Goal: Information Seeking & Learning: Learn about a topic

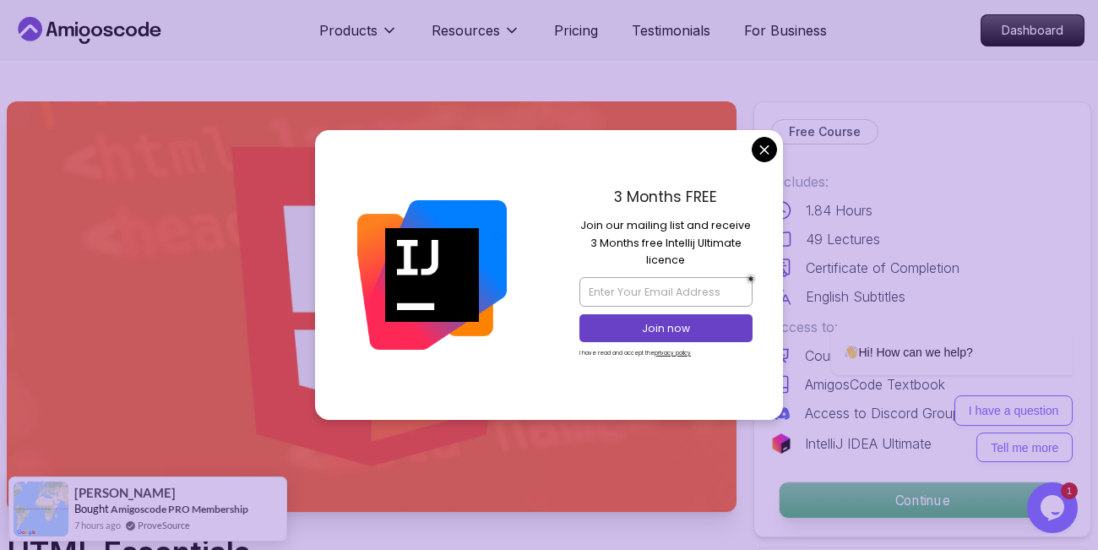
click at [851, 502] on p "Continue" at bounding box center [921, 499] width 285 height 35
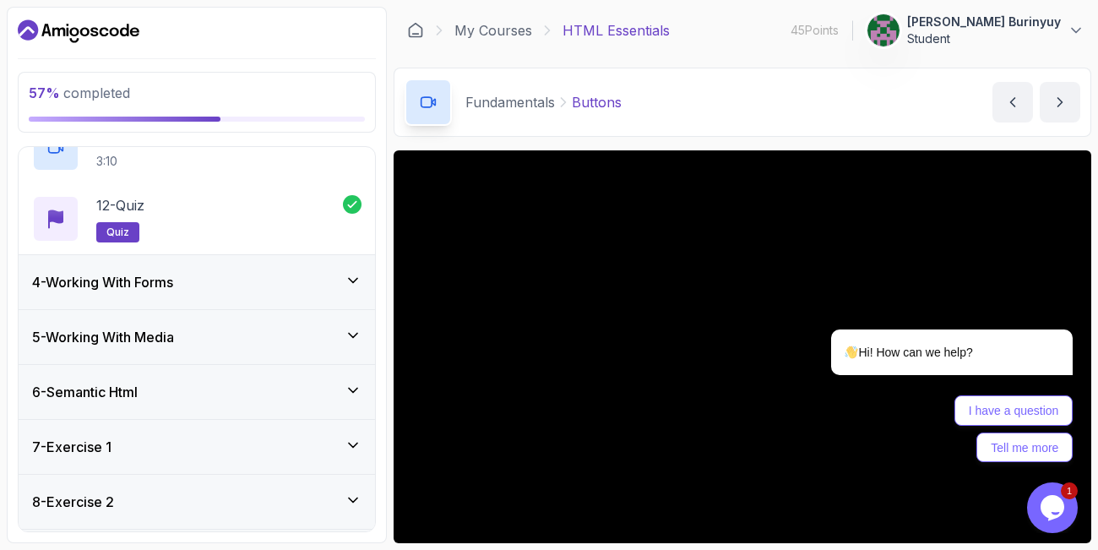
scroll to position [912, 0]
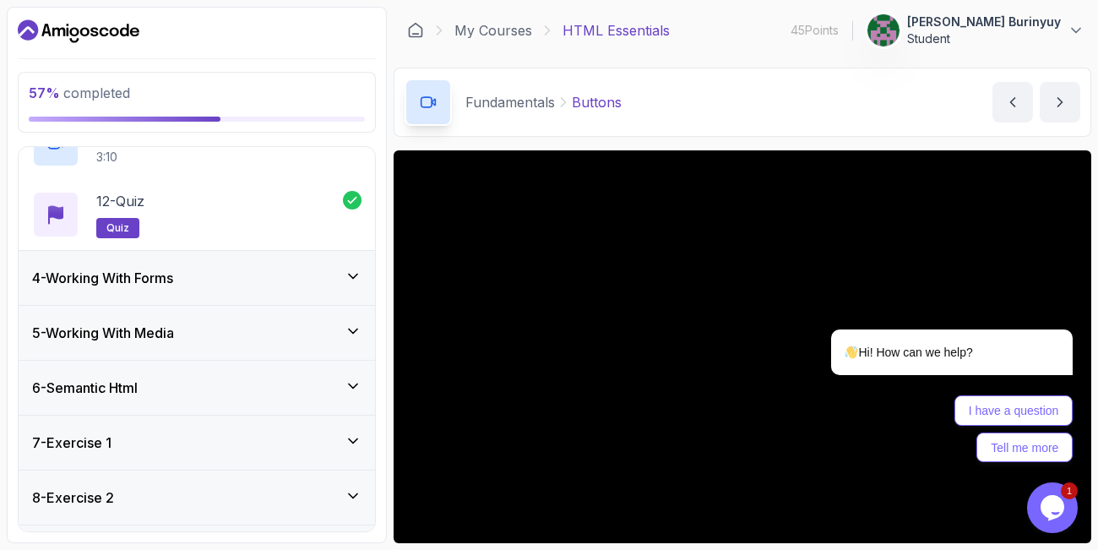
click at [350, 276] on icon at bounding box center [353, 276] width 17 height 17
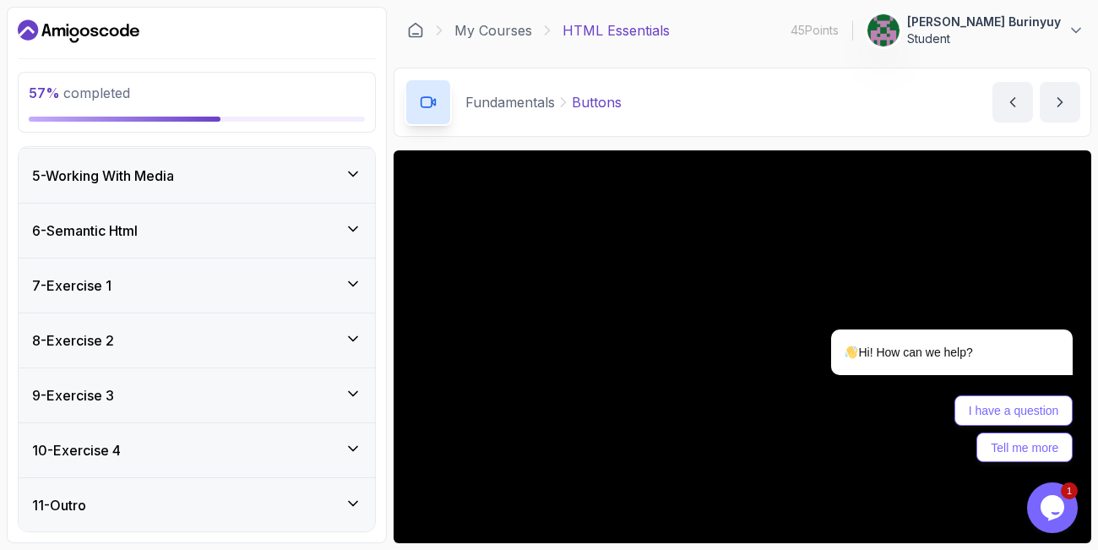
scroll to position [644, 0]
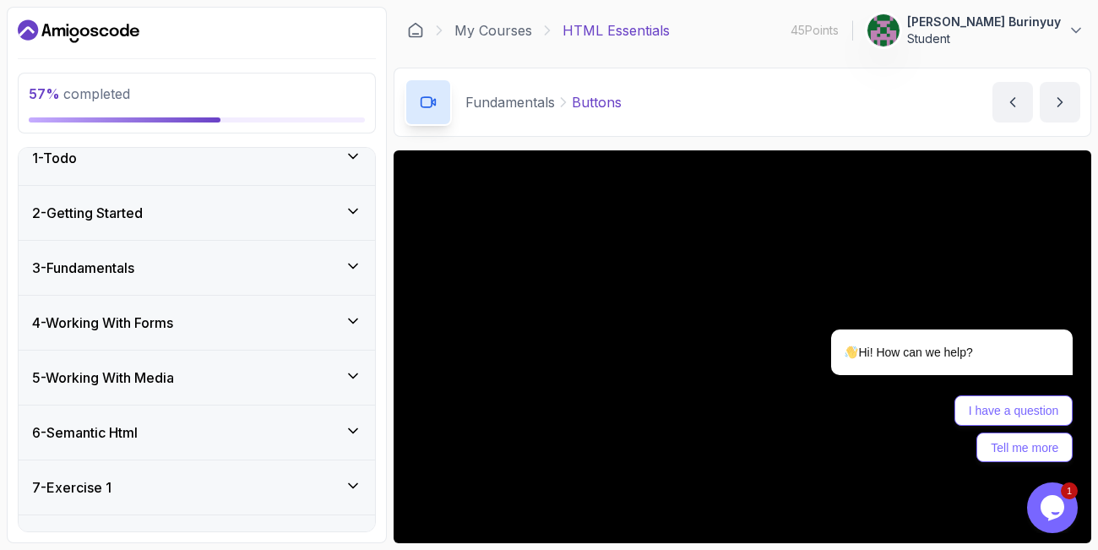
scroll to position [0, 0]
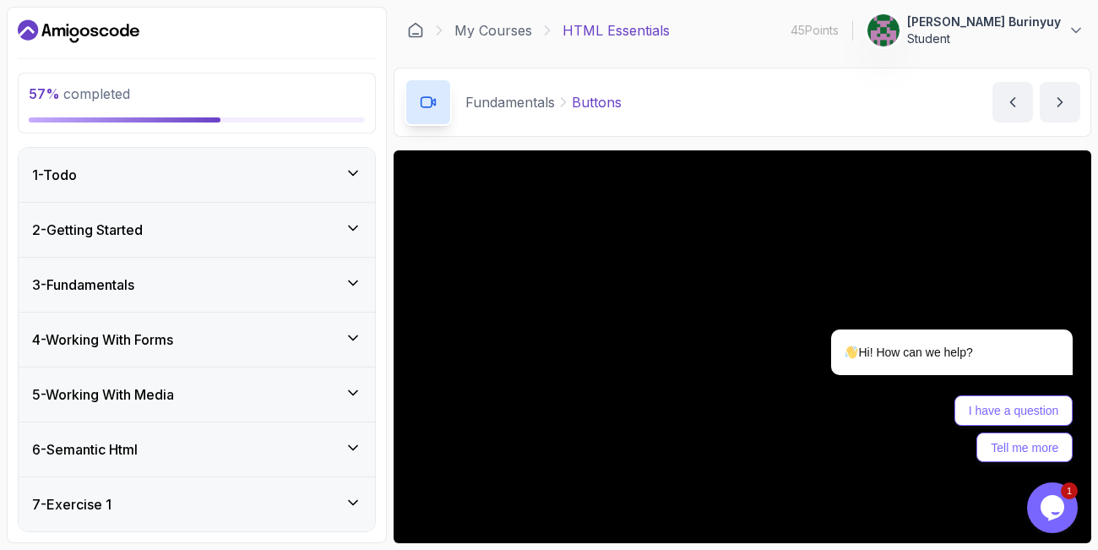
click at [350, 336] on icon at bounding box center [353, 337] width 17 height 17
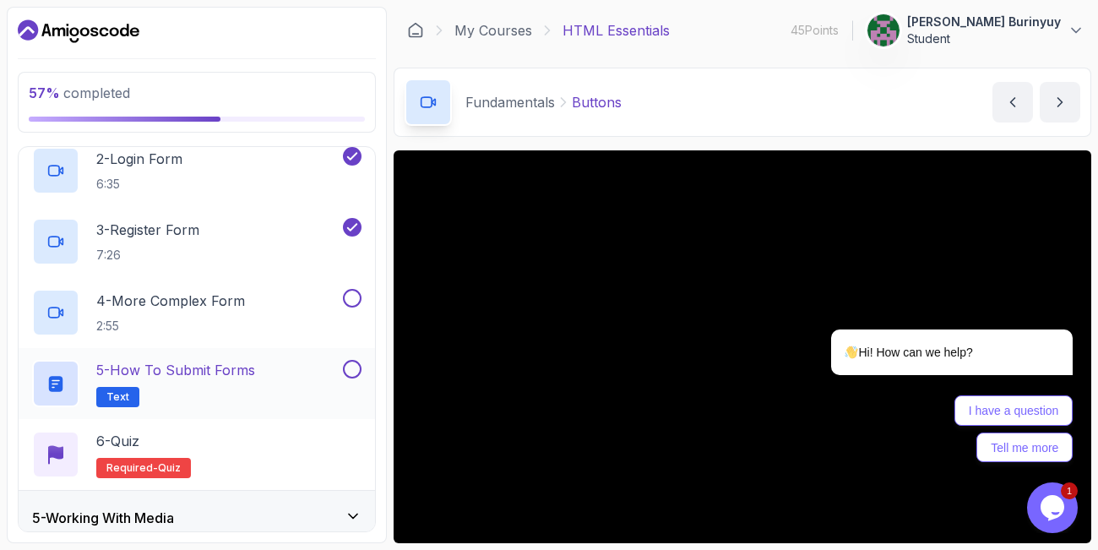
scroll to position [304, 0]
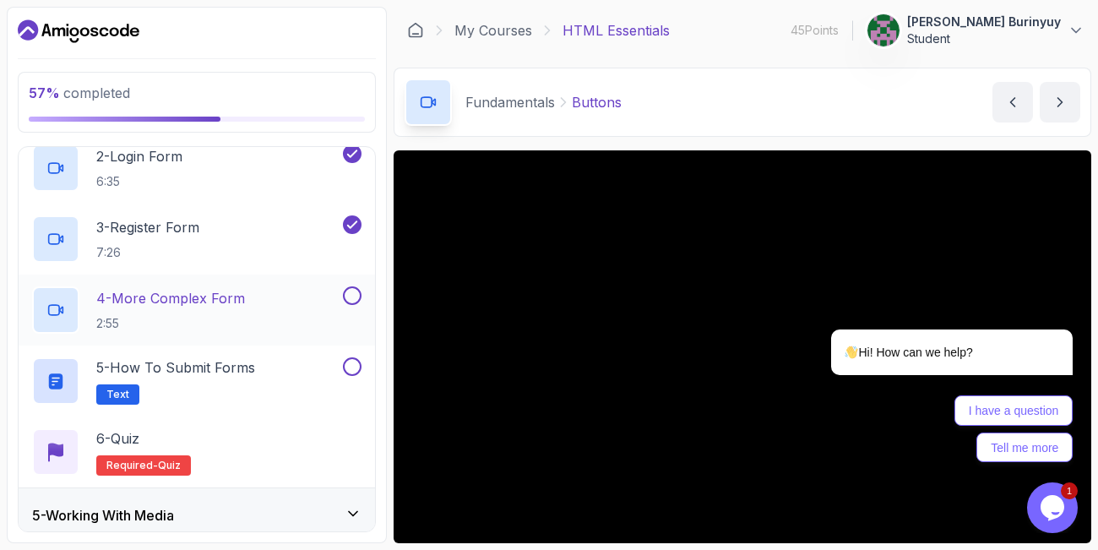
click at [229, 296] on p "4 - More Complex Form" at bounding box center [170, 298] width 149 height 20
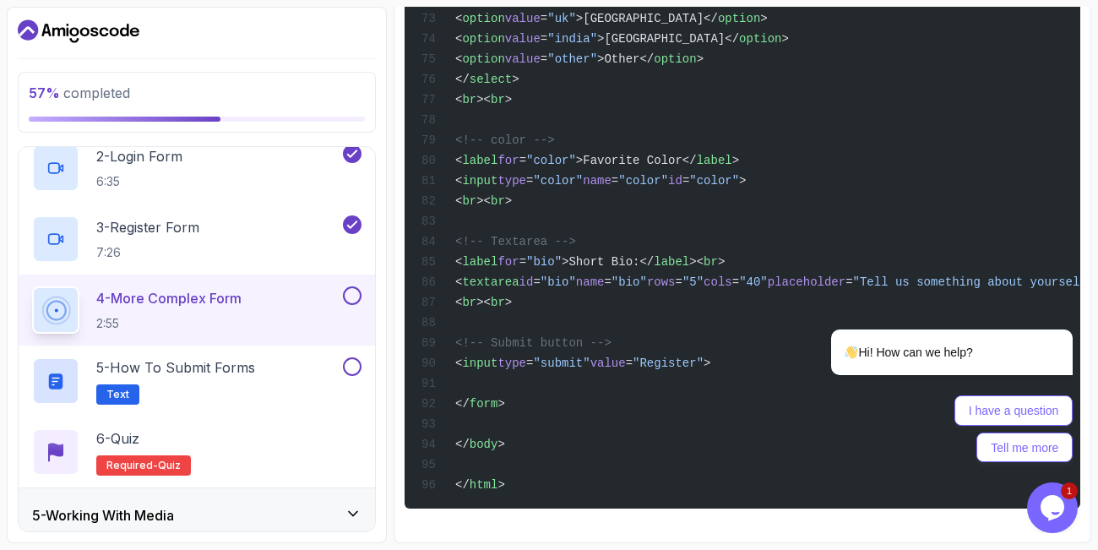
scroll to position [2306, 0]
drag, startPoint x: 272, startPoint y: 369, endPoint x: 316, endPoint y: 375, distance: 44.3
click at [272, 370] on div "5 - How to Submit Forms Text" at bounding box center [185, 380] width 307 height 47
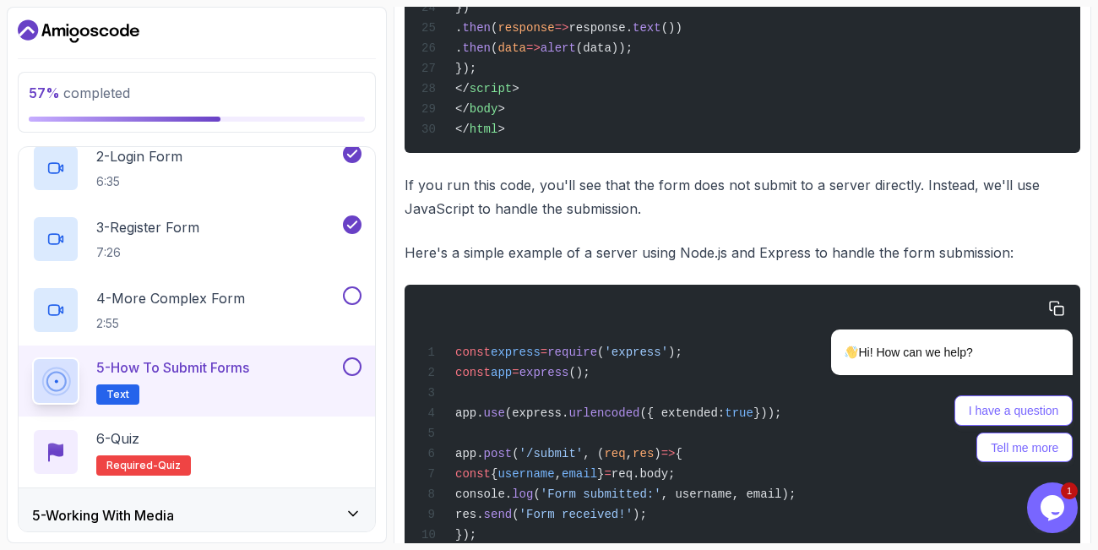
scroll to position [1005, 0]
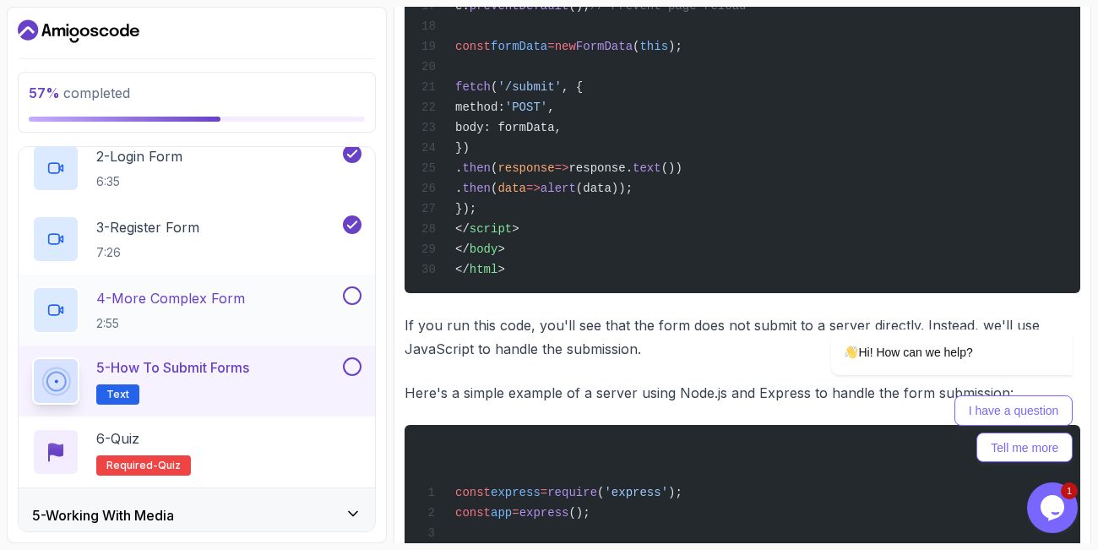
drag, startPoint x: 350, startPoint y: 292, endPoint x: 353, endPoint y: 301, distance: 9.9
click at [350, 292] on button at bounding box center [352, 295] width 19 height 19
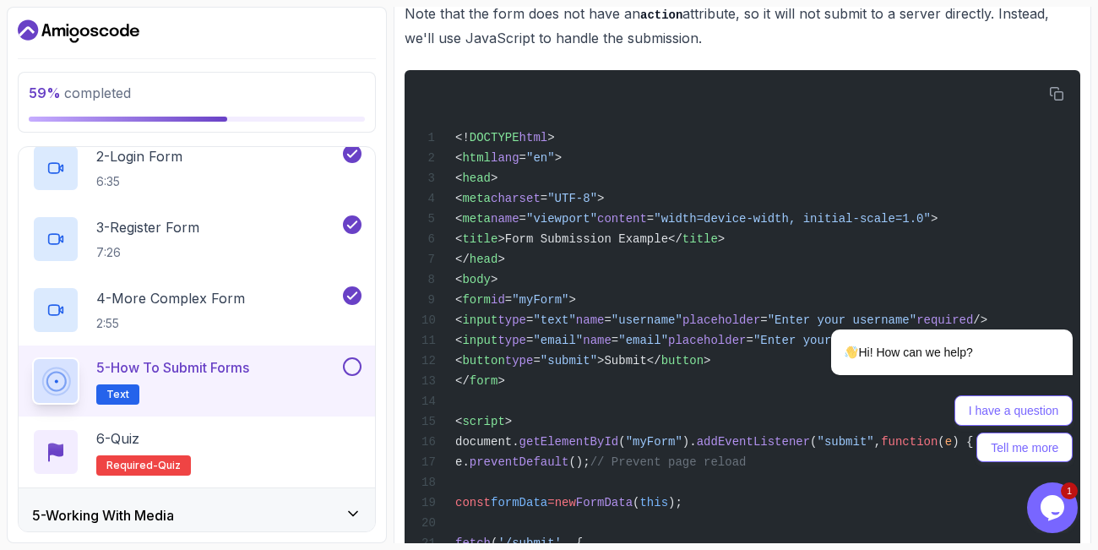
scroll to position [600, 0]
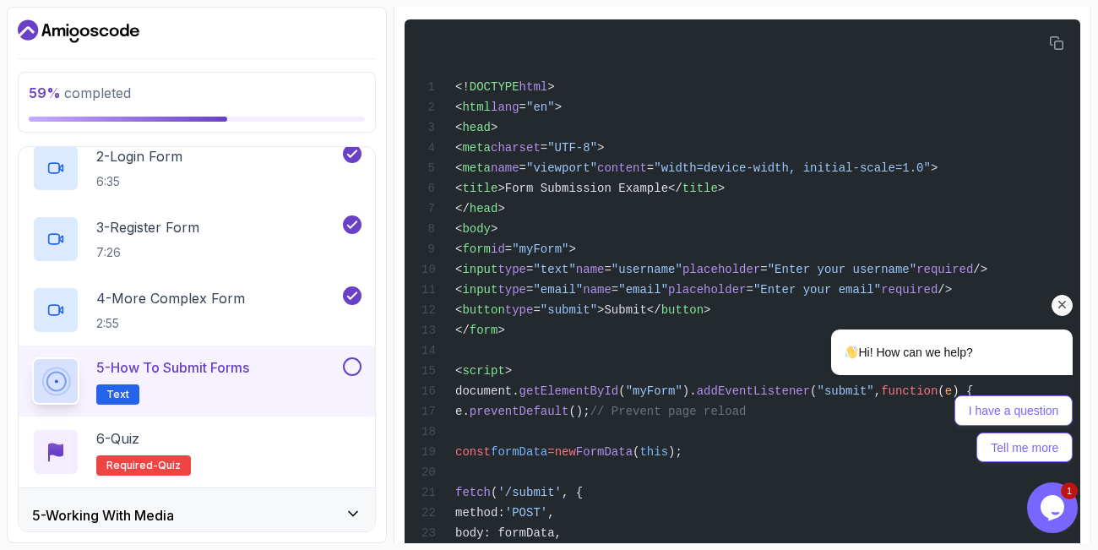
click at [1061, 301] on icon "Chat attention grabber" at bounding box center [1062, 304] width 15 height 15
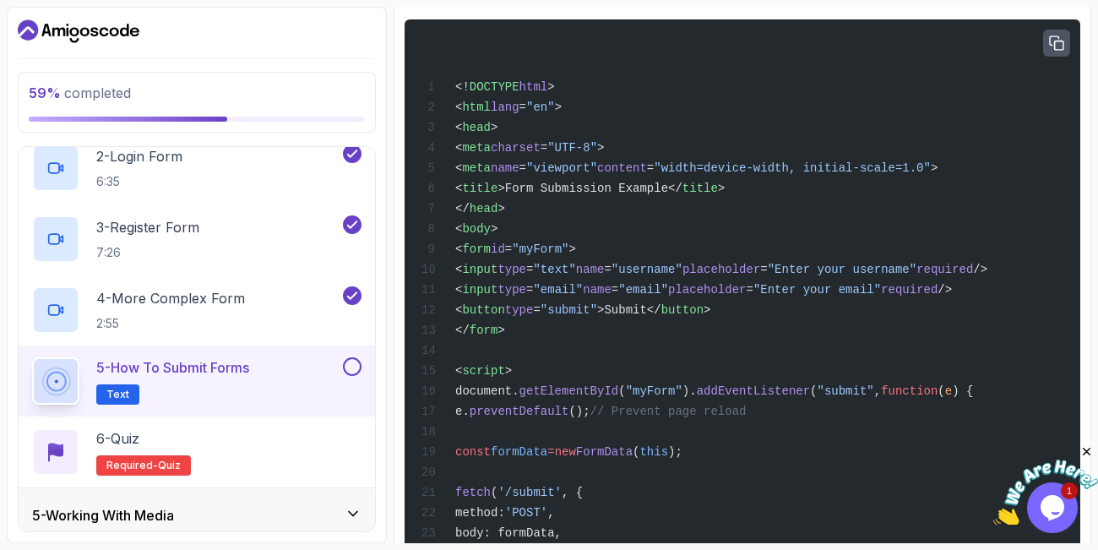
click at [1052, 42] on icon "button" at bounding box center [1056, 42] width 15 height 15
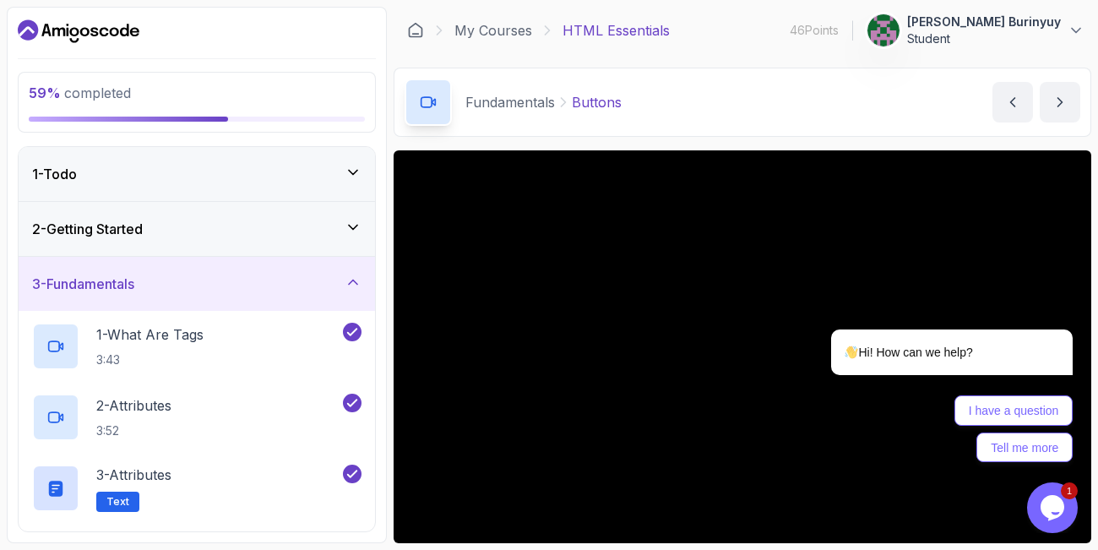
click at [29, 3] on section "59 % completed 1 - Todo 2 - Getting Started 3 - Fundamentals 1 - What Are Tags …" at bounding box center [549, 275] width 1098 height 550
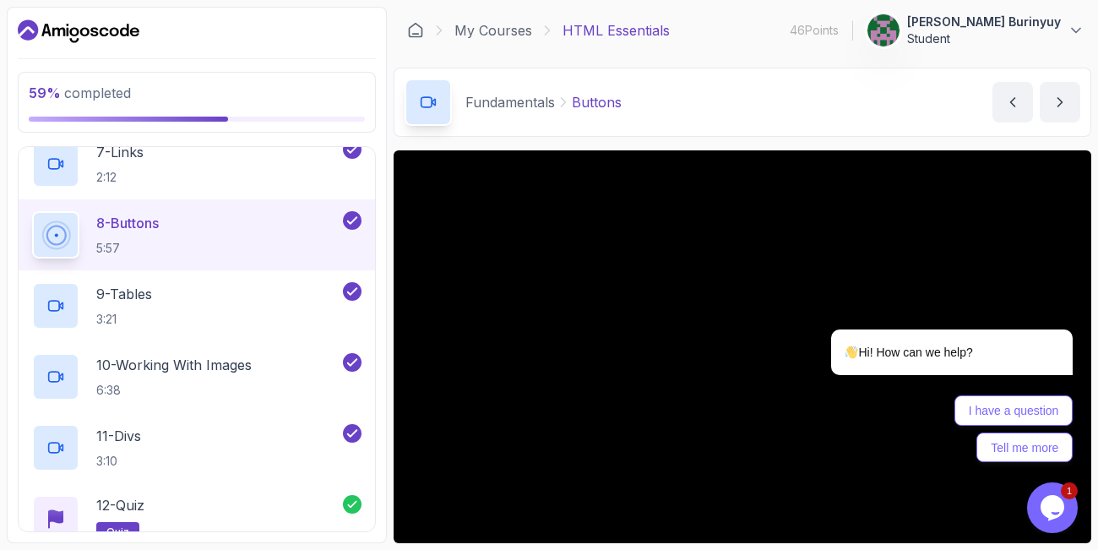
scroll to position [811, 0]
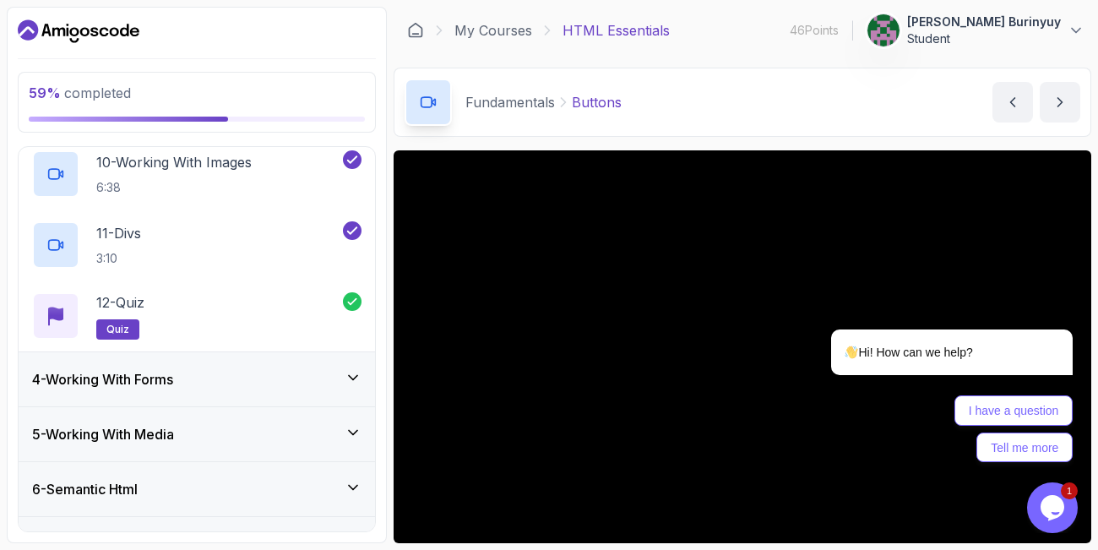
click at [352, 375] on icon at bounding box center [353, 377] width 17 height 17
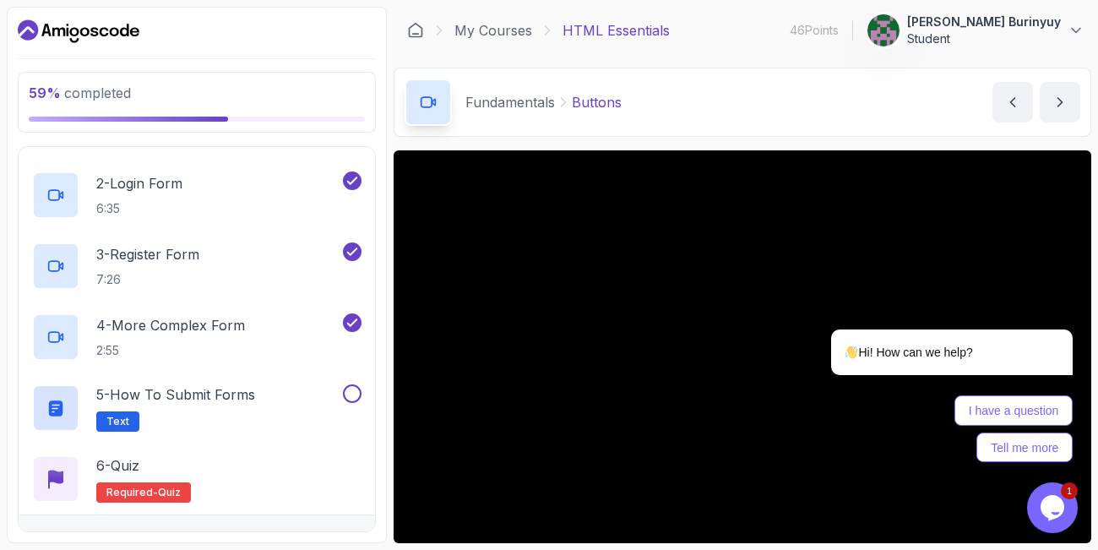
scroll to position [238, 0]
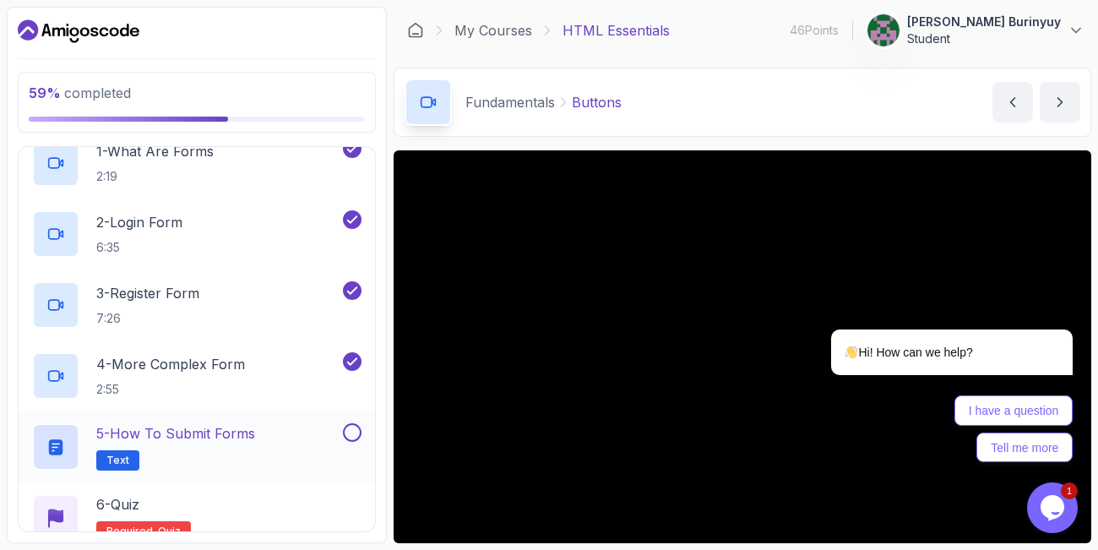
click at [198, 427] on p "5 - How to Submit Forms" at bounding box center [175, 433] width 159 height 20
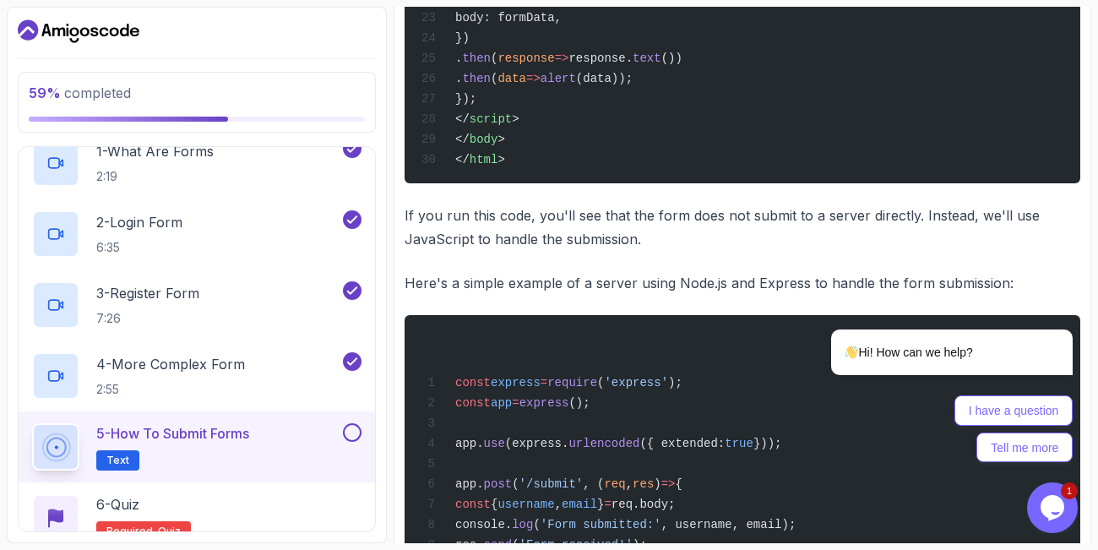
scroll to position [1512, 0]
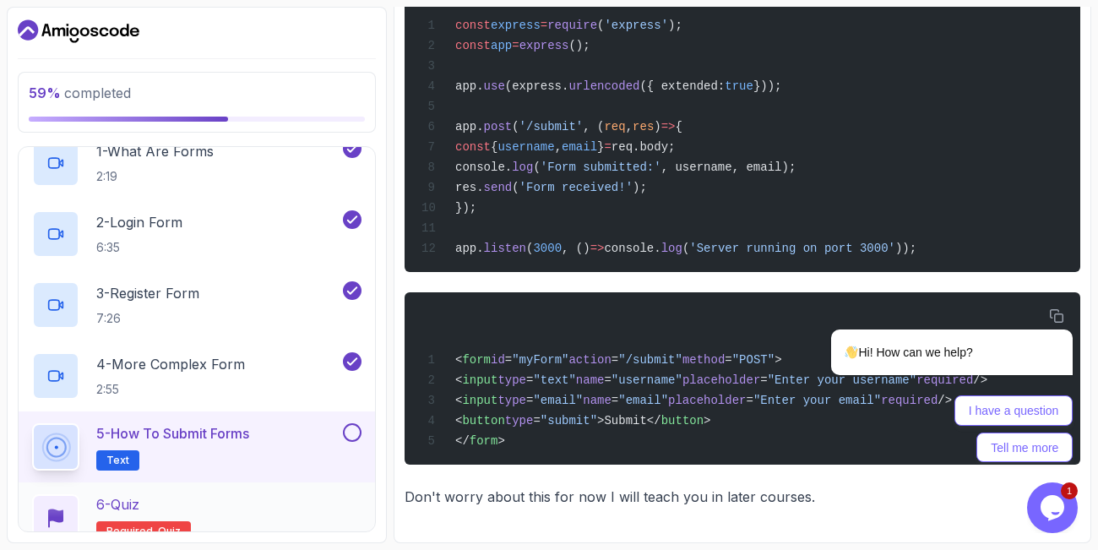
click at [351, 432] on button at bounding box center [352, 432] width 19 height 19
click at [249, 504] on div "6 - Quiz Required- quiz" at bounding box center [196, 517] width 329 height 47
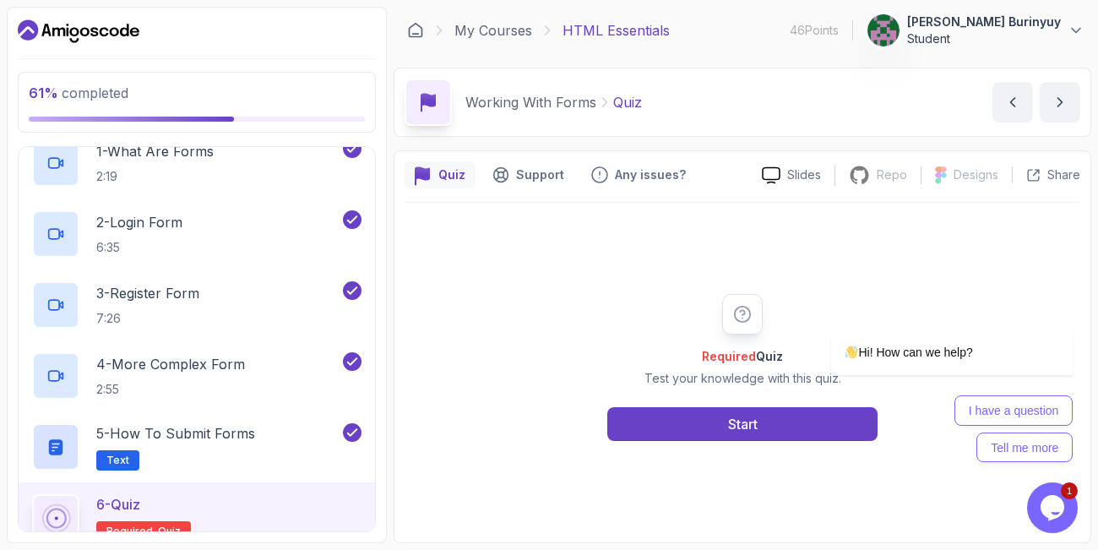
click at [32, 494] on button "6 - Quiz Required- quiz" at bounding box center [196, 517] width 329 height 47
click at [687, 426] on button "Start" at bounding box center [742, 424] width 270 height 34
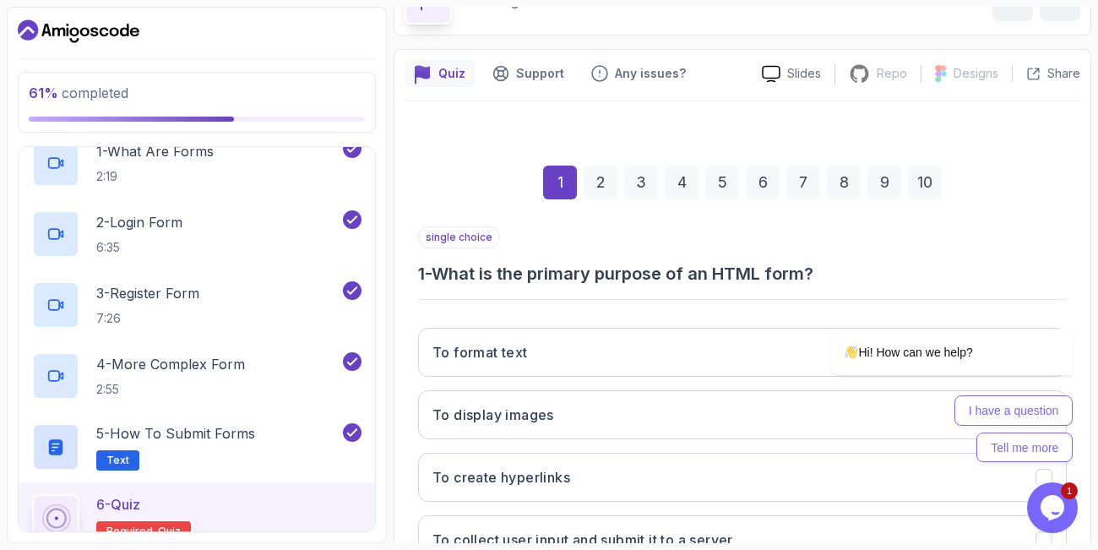
scroll to position [203, 0]
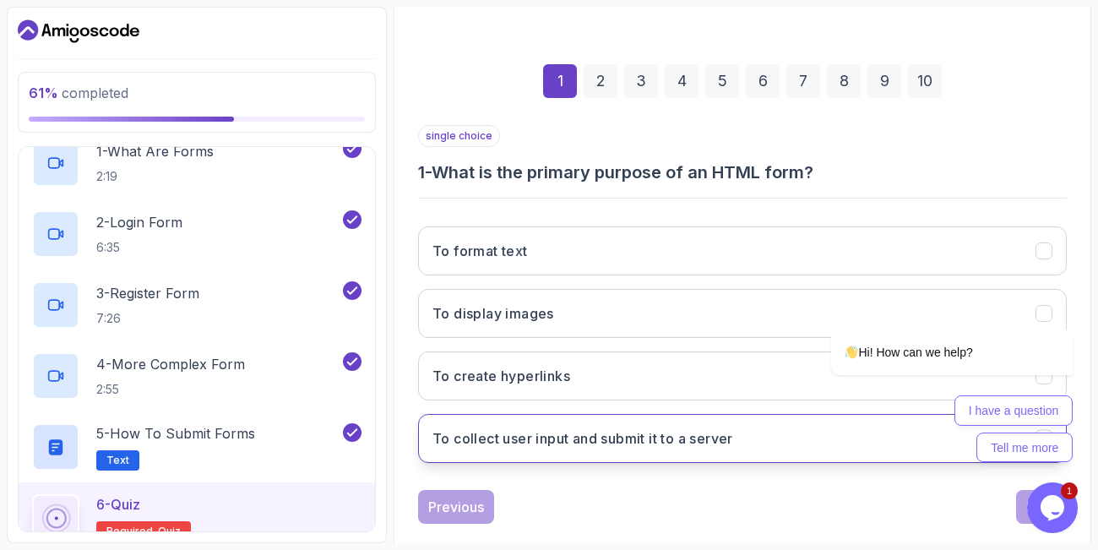
click at [665, 444] on h3 "To collect user input and submit it to a server" at bounding box center [582, 438] width 301 height 20
click at [1020, 509] on button "Next" at bounding box center [1041, 507] width 51 height 34
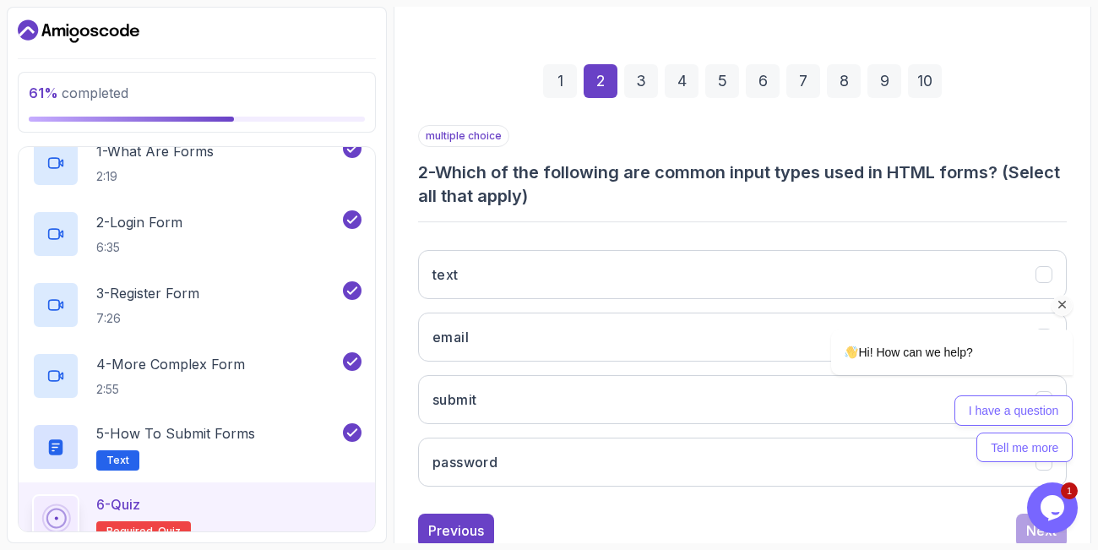
click at [1062, 304] on icon "Chat attention grabber" at bounding box center [1062, 304] width 15 height 15
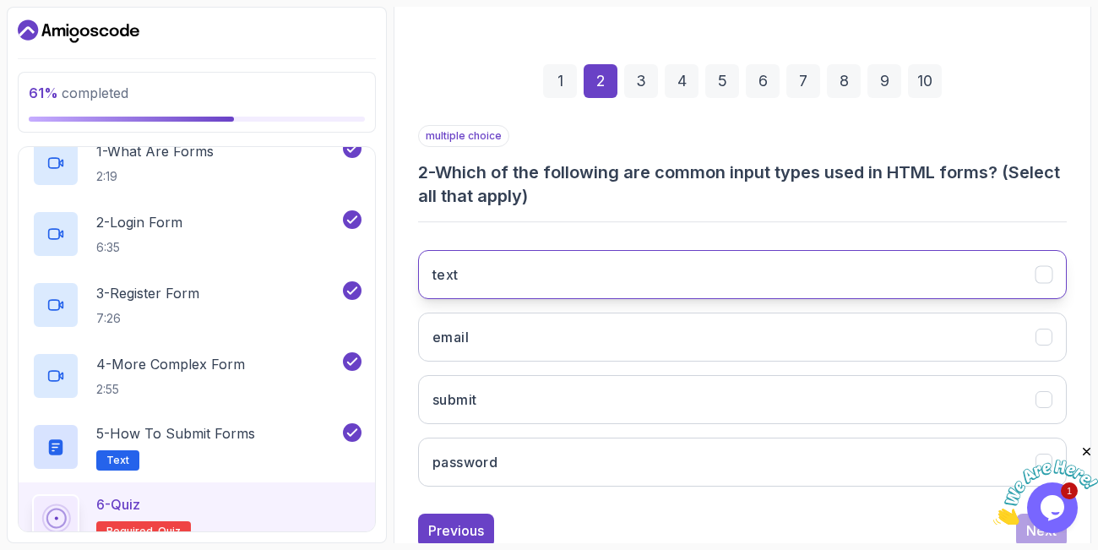
click at [1043, 273] on icon "text" at bounding box center [1044, 275] width 16 height 16
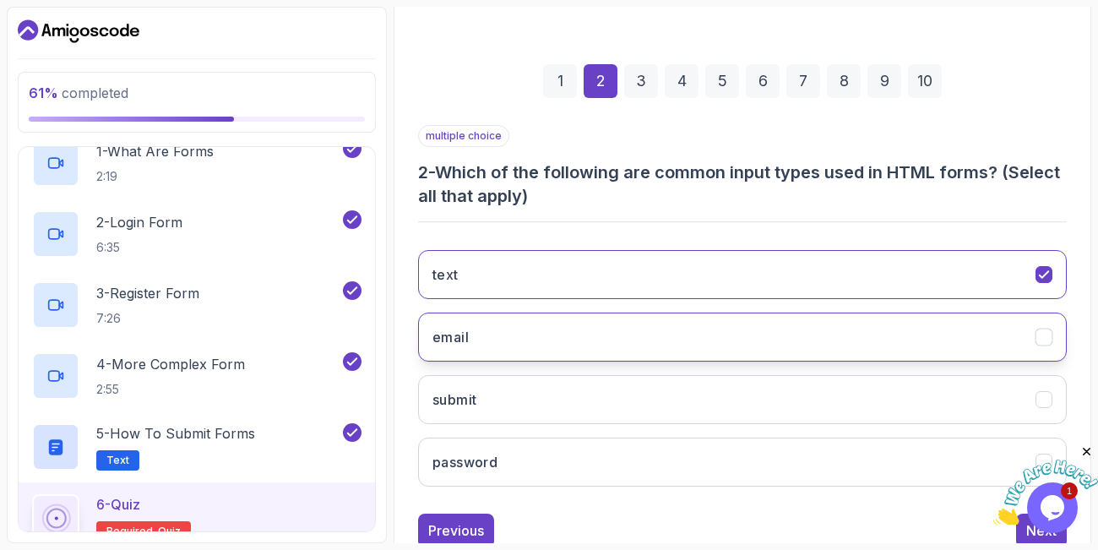
click at [1043, 334] on icon "email" at bounding box center [1044, 337] width 16 height 16
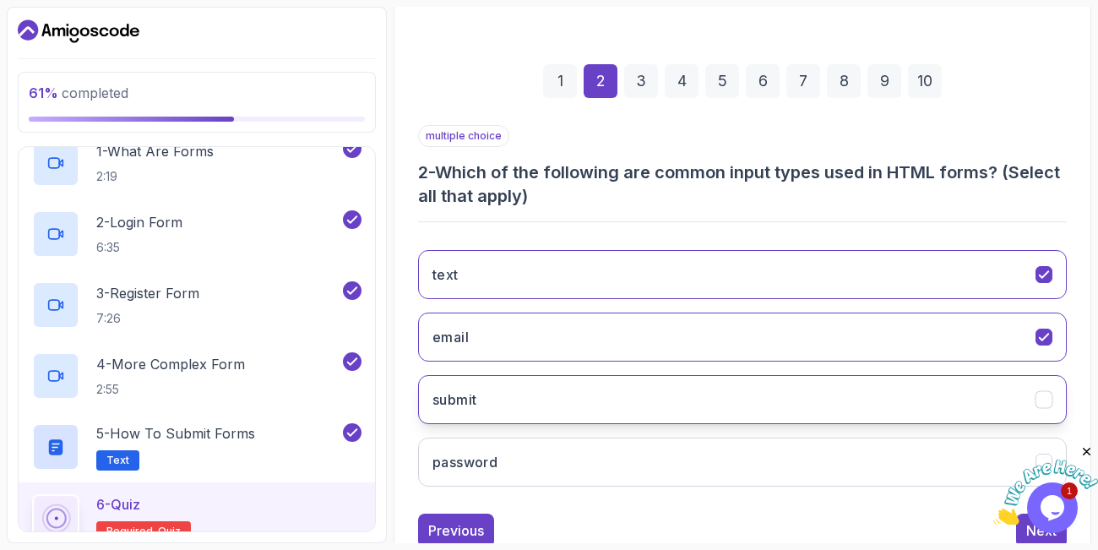
click at [1044, 391] on div "submit" at bounding box center [1044, 400] width 18 height 18
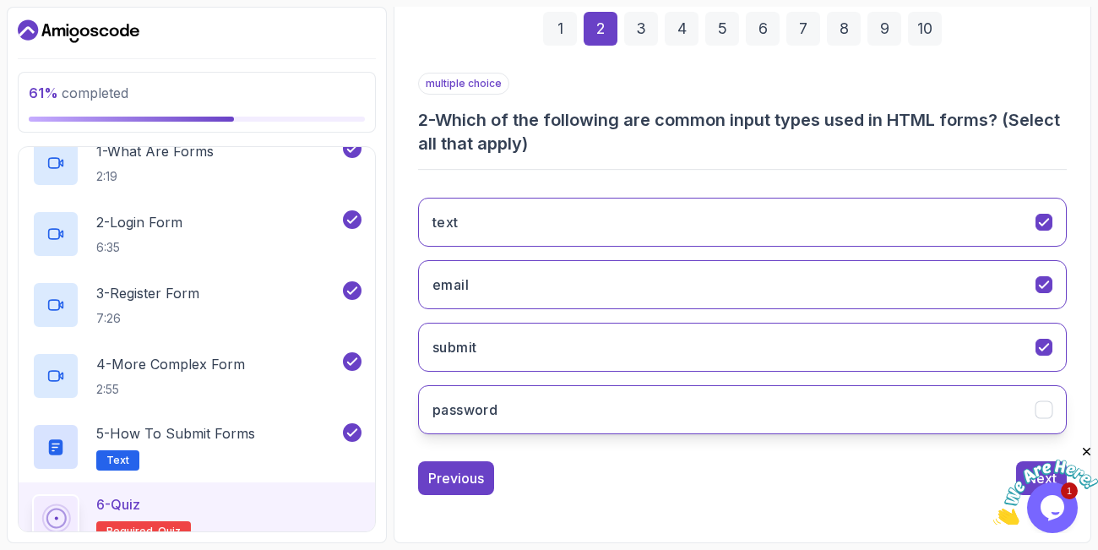
click at [1046, 406] on icon "password" at bounding box center [1044, 410] width 16 height 16
click at [1089, 451] on icon "Close" at bounding box center [1086, 451] width 15 height 15
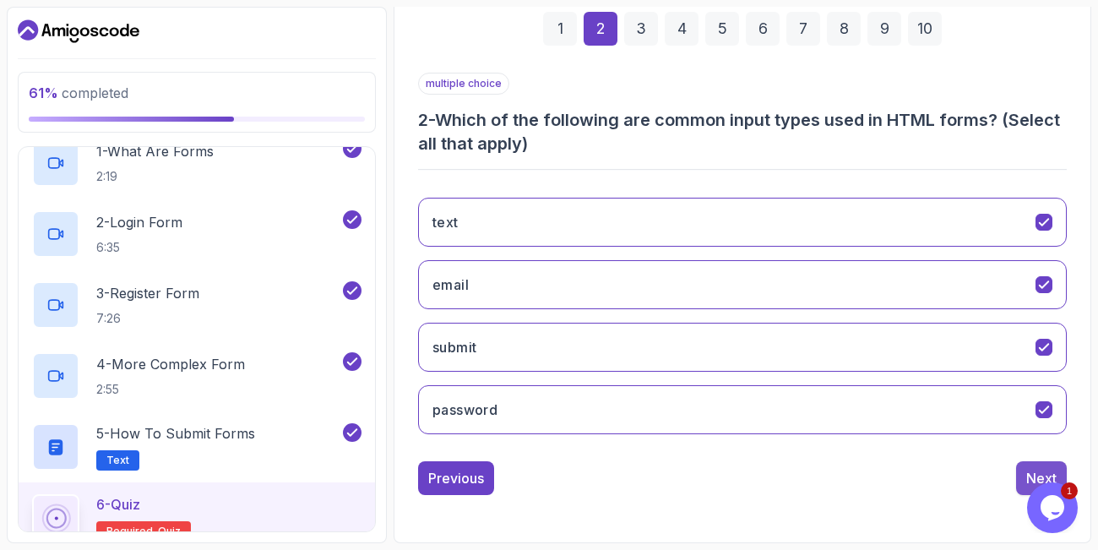
click at [1027, 472] on div "Next" at bounding box center [1041, 478] width 30 height 20
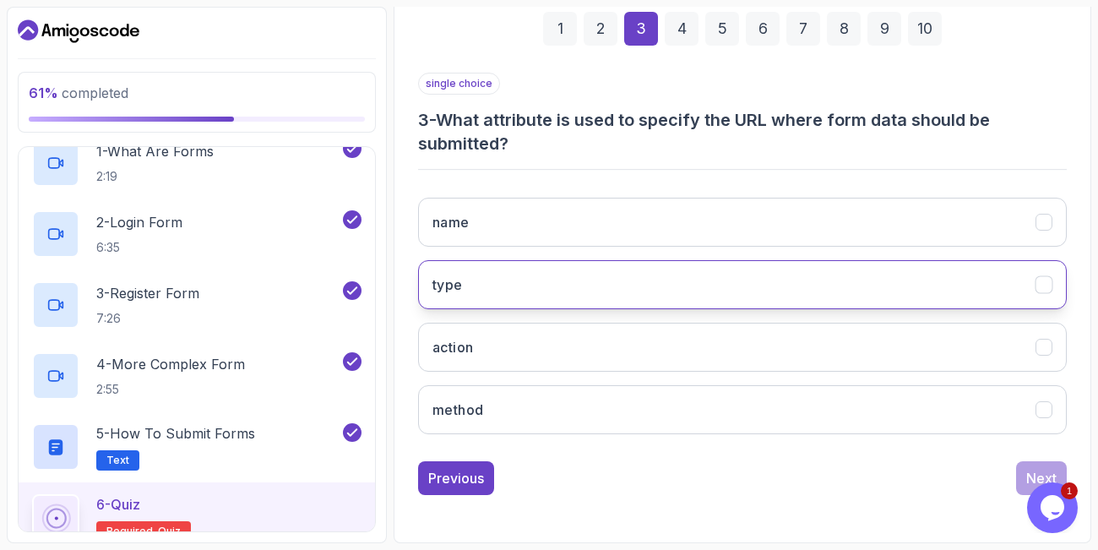
click at [812, 272] on button "type" at bounding box center [742, 284] width 649 height 49
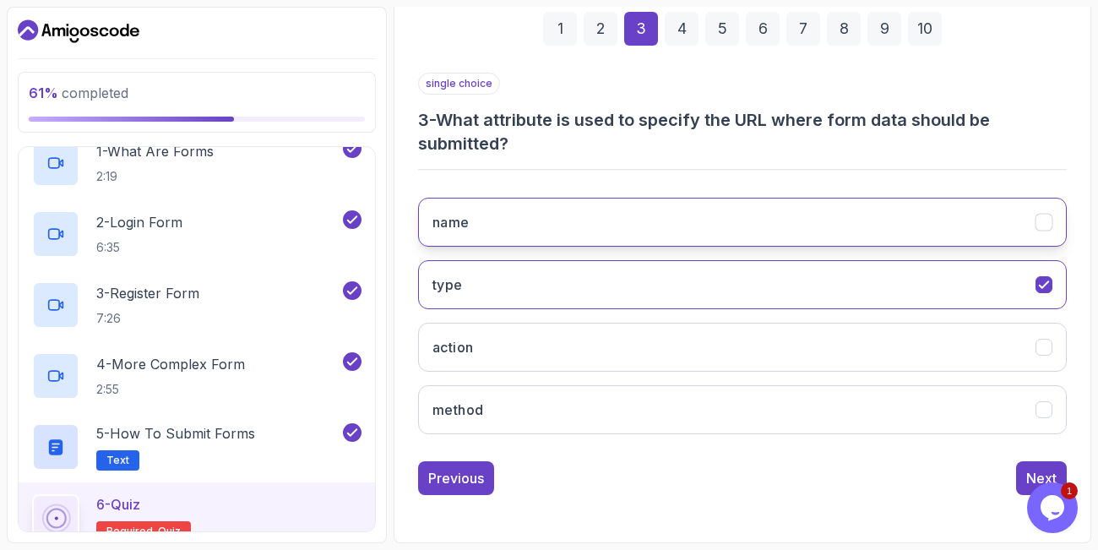
click at [917, 217] on button "name" at bounding box center [742, 222] width 649 height 49
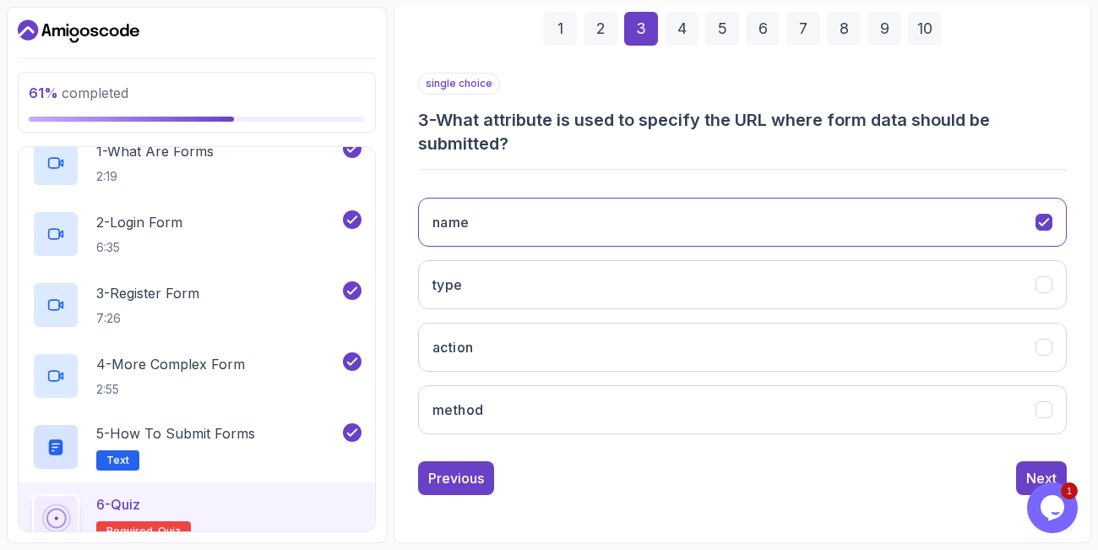
click at [442, 114] on h3 "3 - What attribute is used to specify the URL where form data should be submitt…" at bounding box center [742, 131] width 649 height 47
drag, startPoint x: 475, startPoint y: 121, endPoint x: 953, endPoint y: 139, distance: 477.5
click at [953, 139] on h3 "3 - What attribute is used to specify the URL where form data should be submitt…" at bounding box center [742, 131] width 649 height 47
copy h3 "What attribute is used to specify the URL where form data should be submitted?"
click at [524, 338] on button "action" at bounding box center [742, 347] width 649 height 49
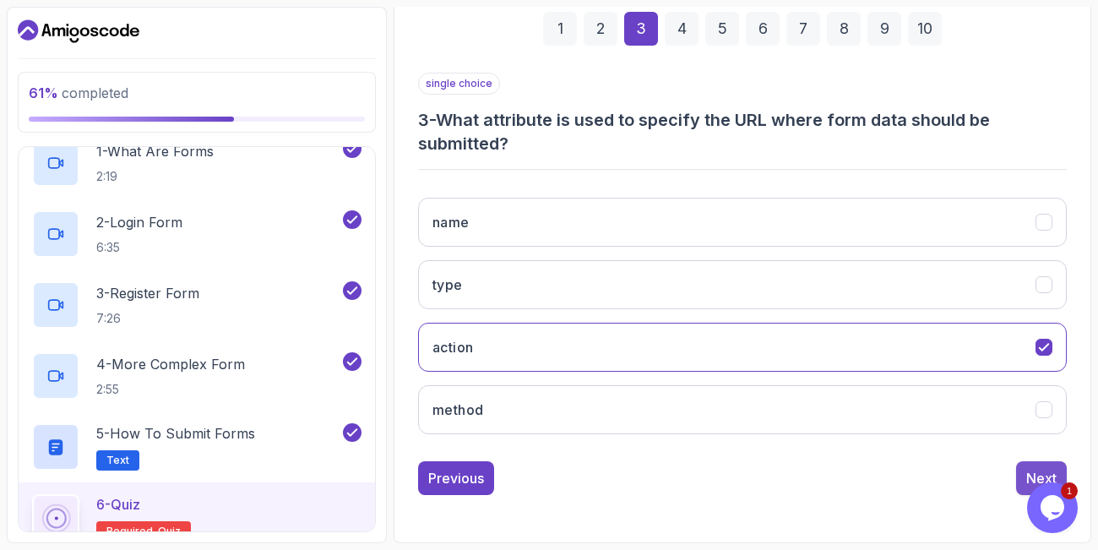
click at [1030, 474] on div "Next" at bounding box center [1041, 478] width 30 height 20
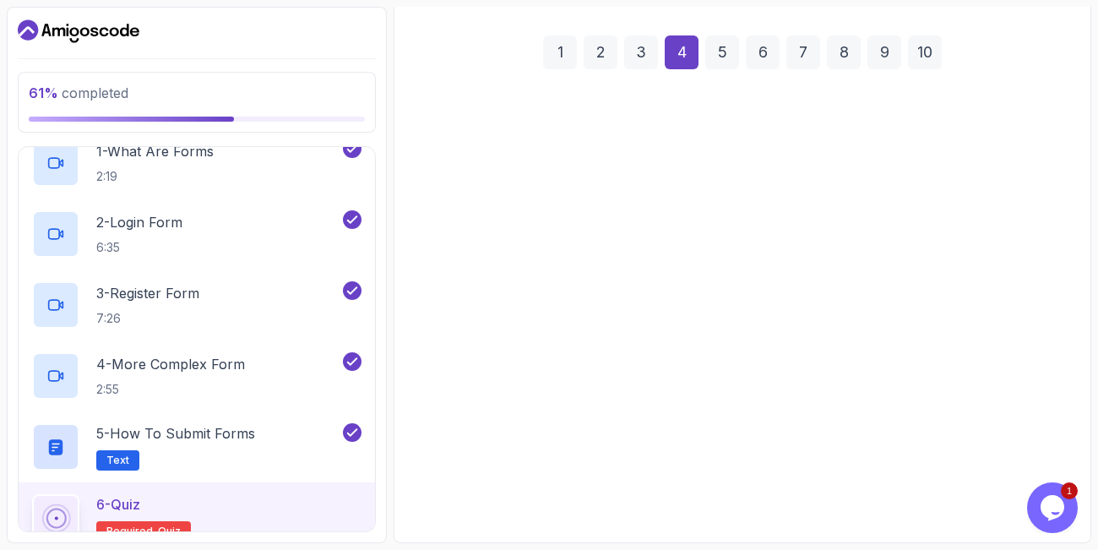
scroll to position [231, 0]
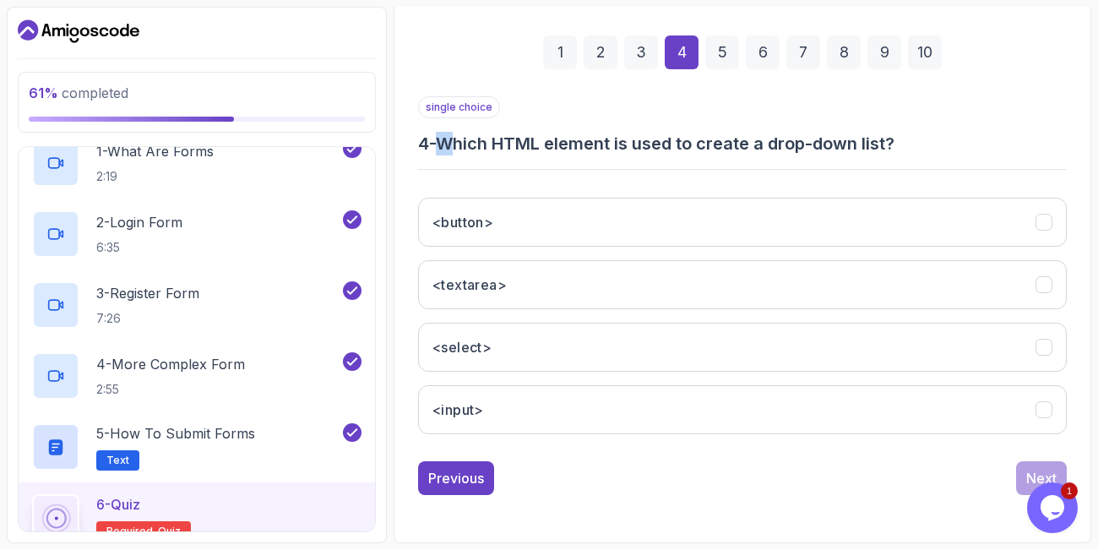
drag, startPoint x: 446, startPoint y: 143, endPoint x: 466, endPoint y: 144, distance: 20.3
click at [466, 144] on h3 "4 - Which HTML element is used to create a drop-down list?" at bounding box center [742, 144] width 649 height 24
click at [437, 166] on div "single choice 4 - Which HTML element is used to create a drop-down list? <butto…" at bounding box center [742, 271] width 649 height 351
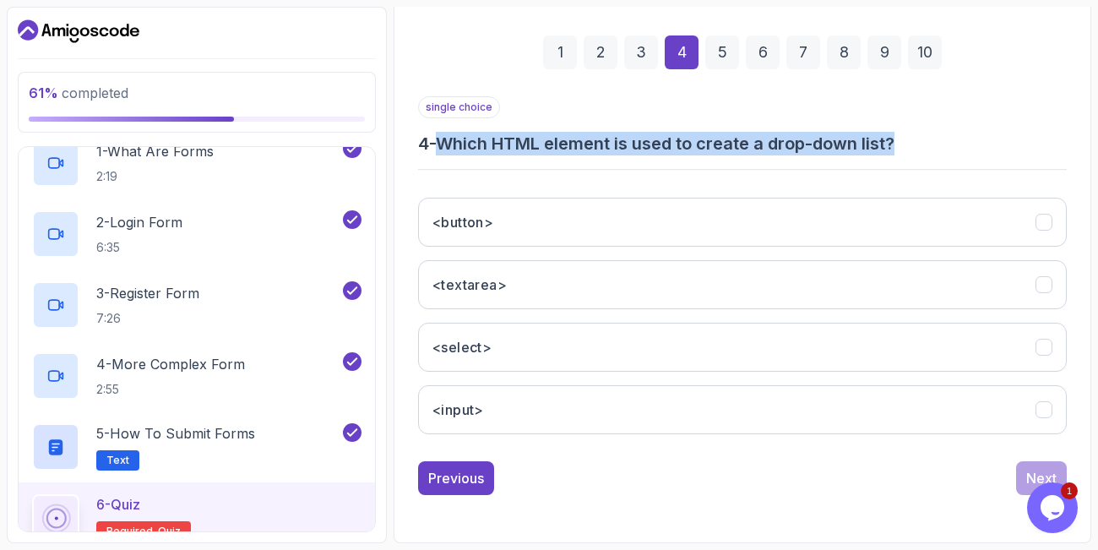
drag, startPoint x: 446, startPoint y: 145, endPoint x: 754, endPoint y: 155, distance: 308.4
click at [754, 155] on div "single choice 4 - Which HTML element is used to create a drop-down list? <butto…" at bounding box center [742, 271] width 649 height 351
copy h3 "Which HTML element is used to create a drop-down list?"
click at [643, 346] on button "<select>" at bounding box center [742, 347] width 649 height 49
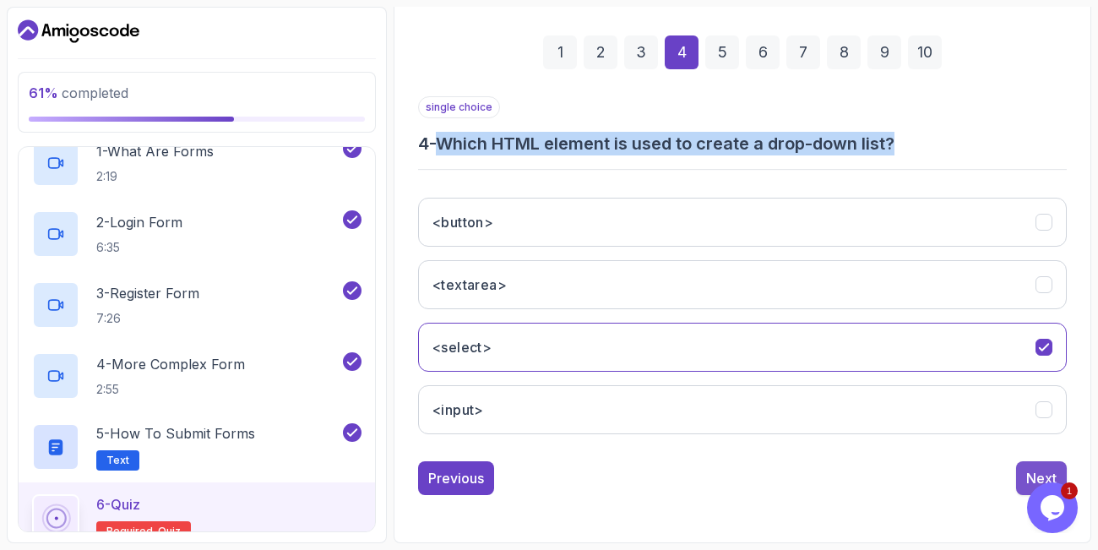
click at [1029, 474] on div "Next" at bounding box center [1041, 478] width 30 height 20
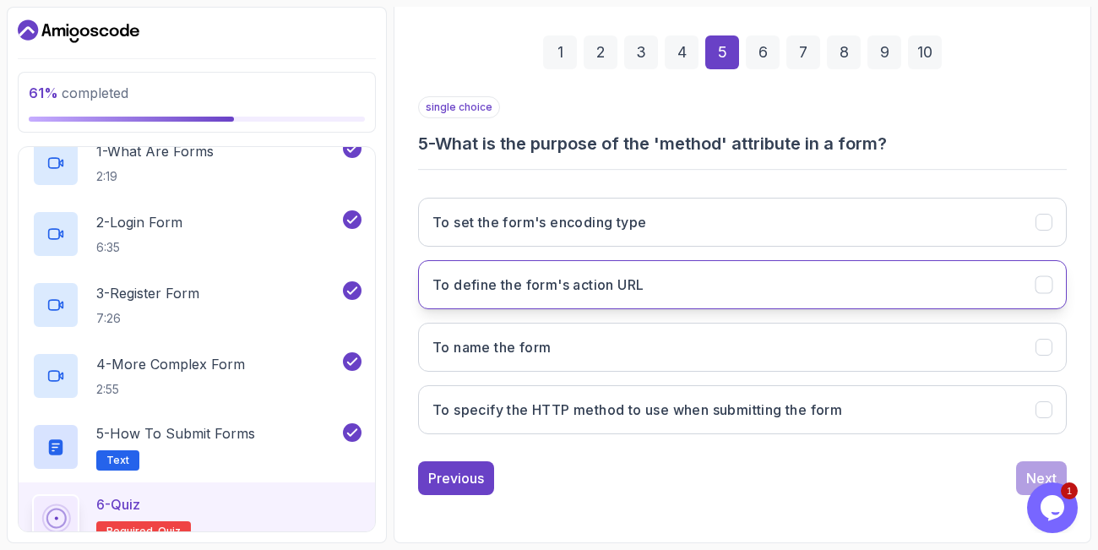
click at [644, 278] on h3 "To define the form's action URL" at bounding box center [537, 284] width 211 height 20
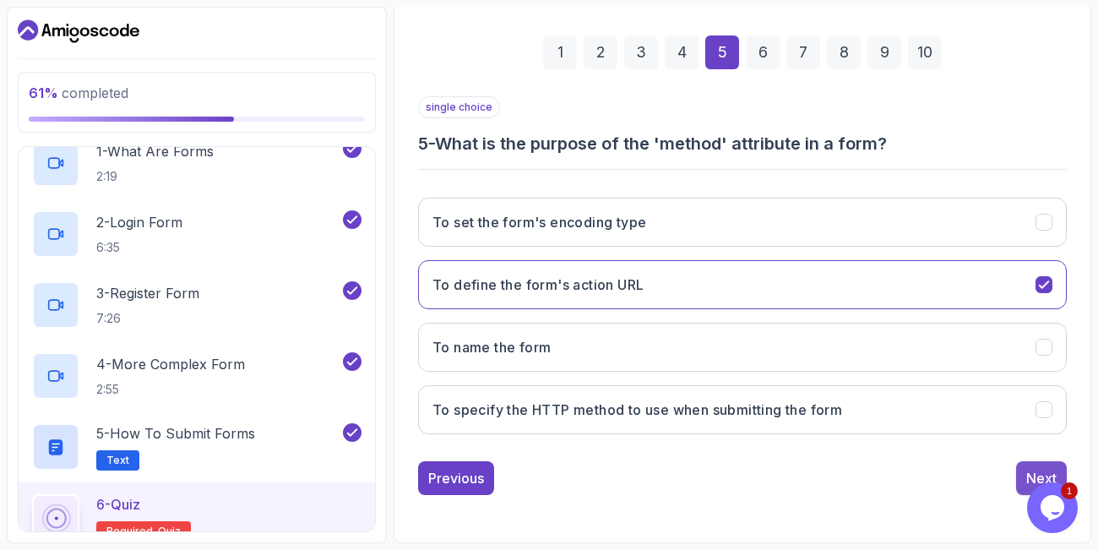
click at [1023, 478] on button "Next" at bounding box center [1041, 478] width 51 height 34
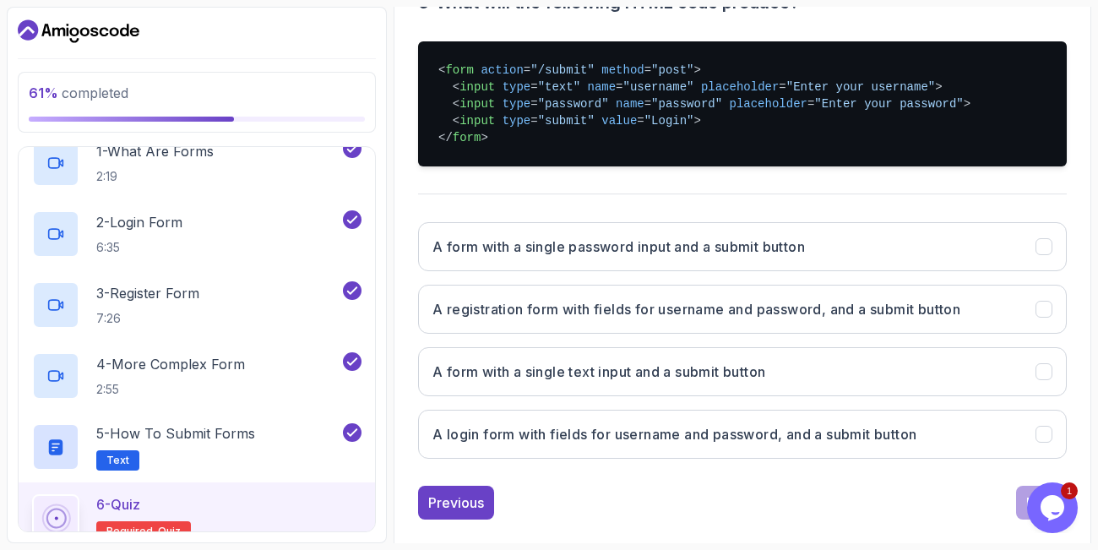
scroll to position [397, 0]
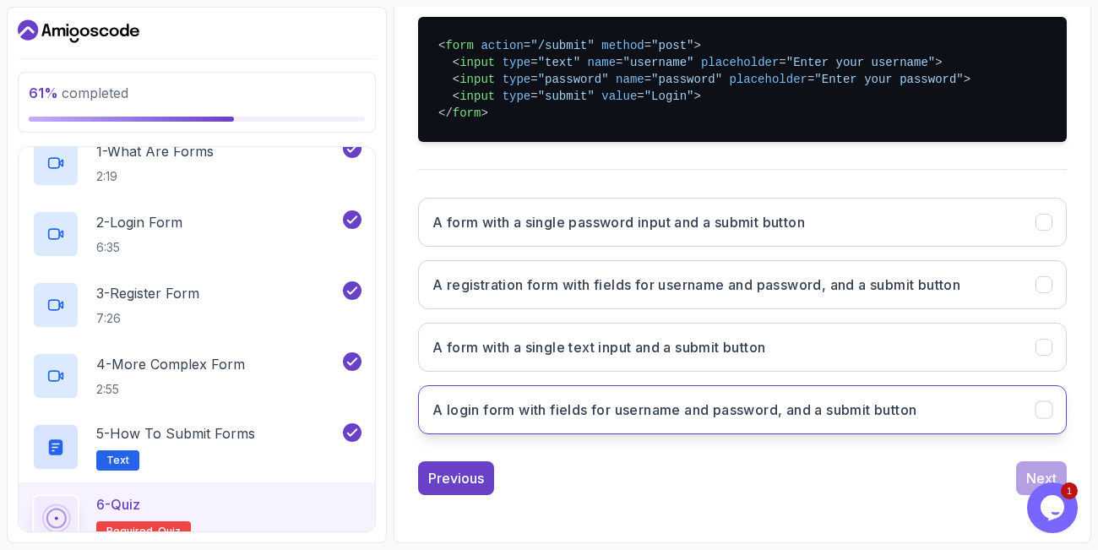
click at [533, 408] on h3 "A login form with fields for username and password, and a submit button" at bounding box center [674, 409] width 484 height 20
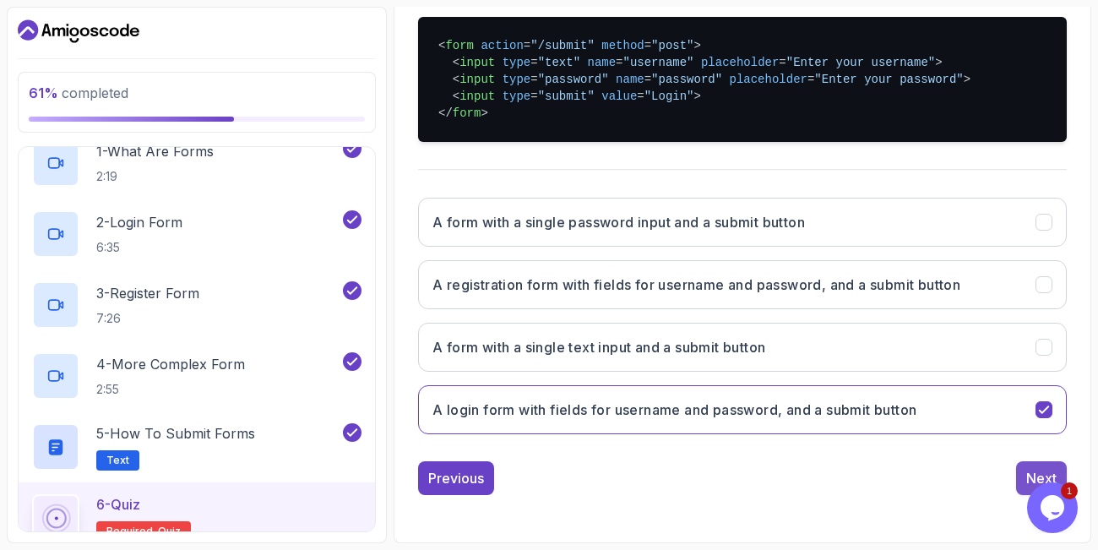
click at [1032, 466] on button "Next" at bounding box center [1041, 478] width 51 height 34
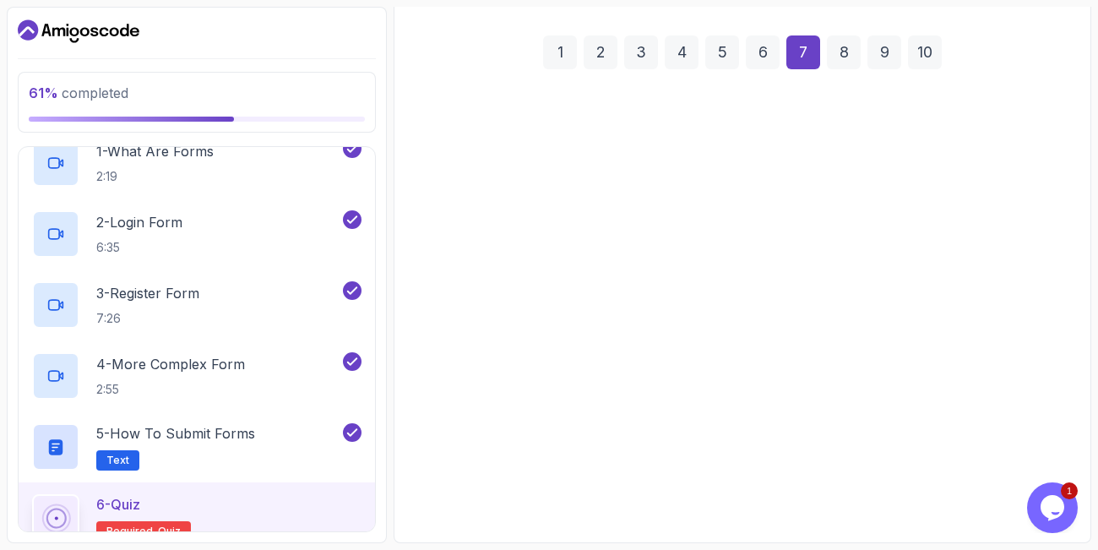
scroll to position [231, 0]
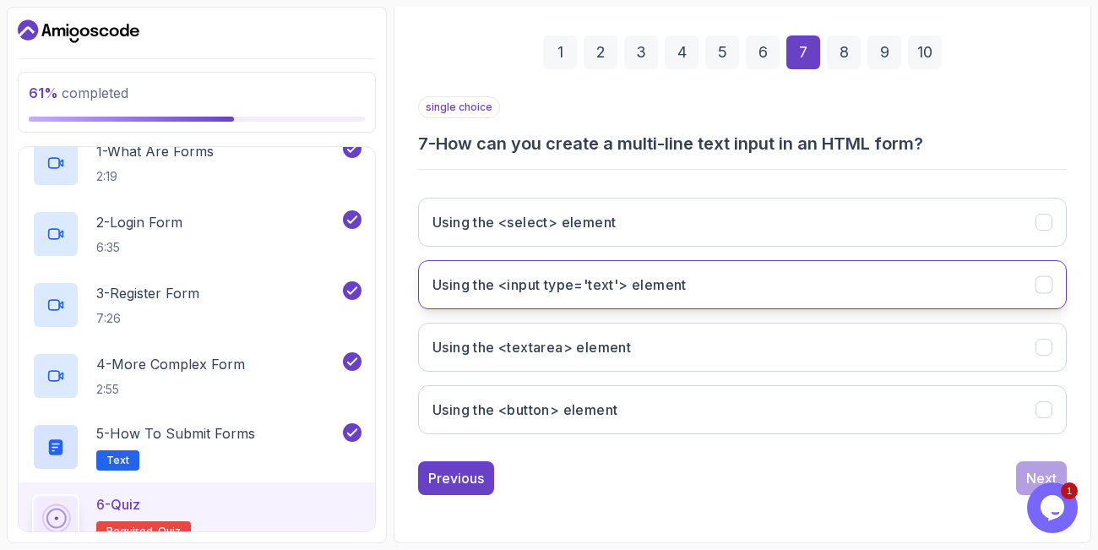
click at [600, 291] on h3 "Using the <input type='text'> element" at bounding box center [559, 284] width 254 height 20
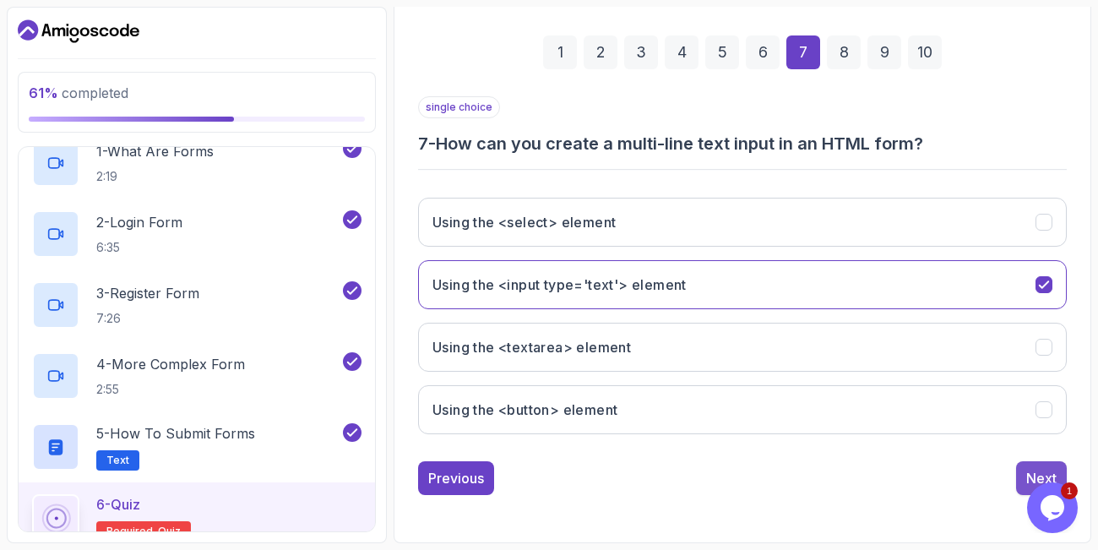
click at [1031, 473] on div "Next" at bounding box center [1041, 478] width 30 height 20
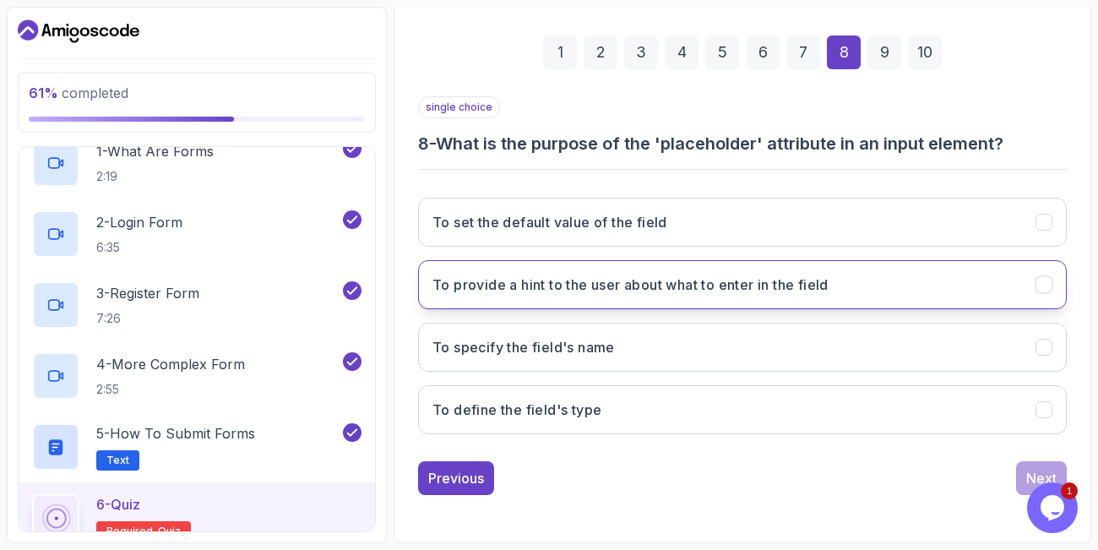
click at [590, 290] on h3 "To provide a hint to the user about what to enter in the field" at bounding box center [630, 284] width 396 height 20
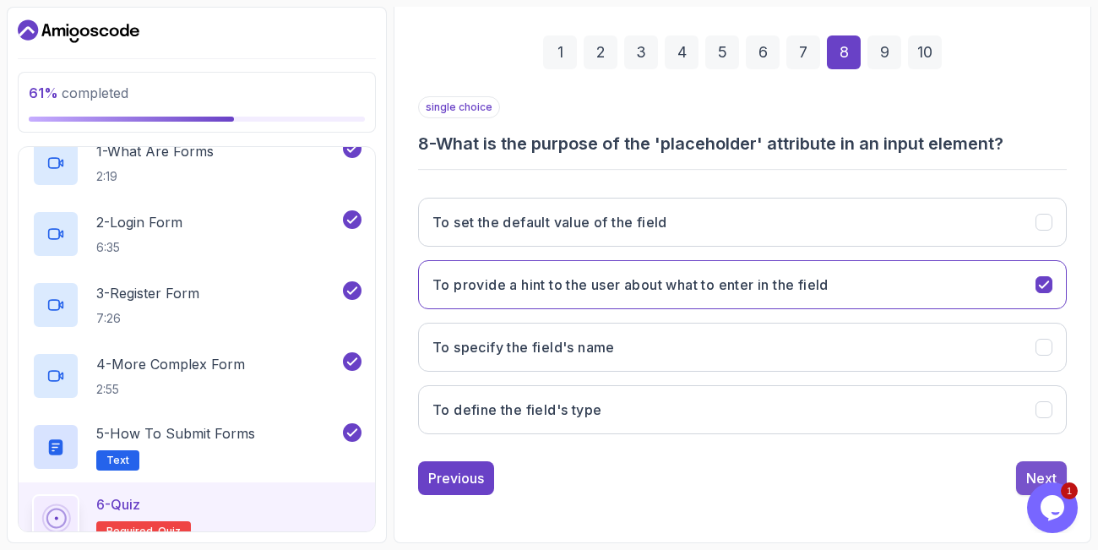
click at [1019, 470] on button "Next" at bounding box center [1041, 478] width 51 height 34
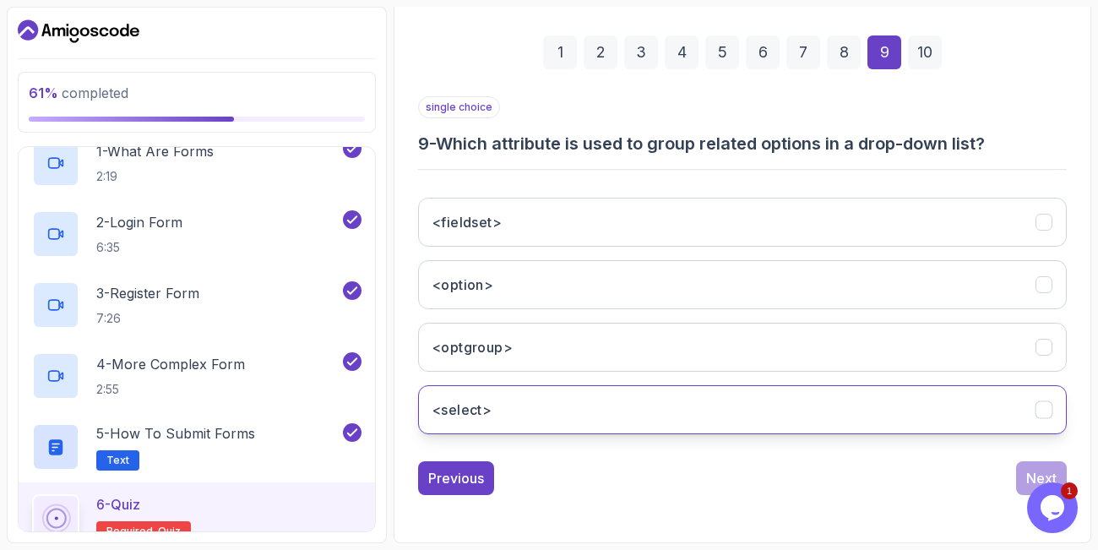
click at [682, 412] on button "<select>" at bounding box center [742, 409] width 649 height 49
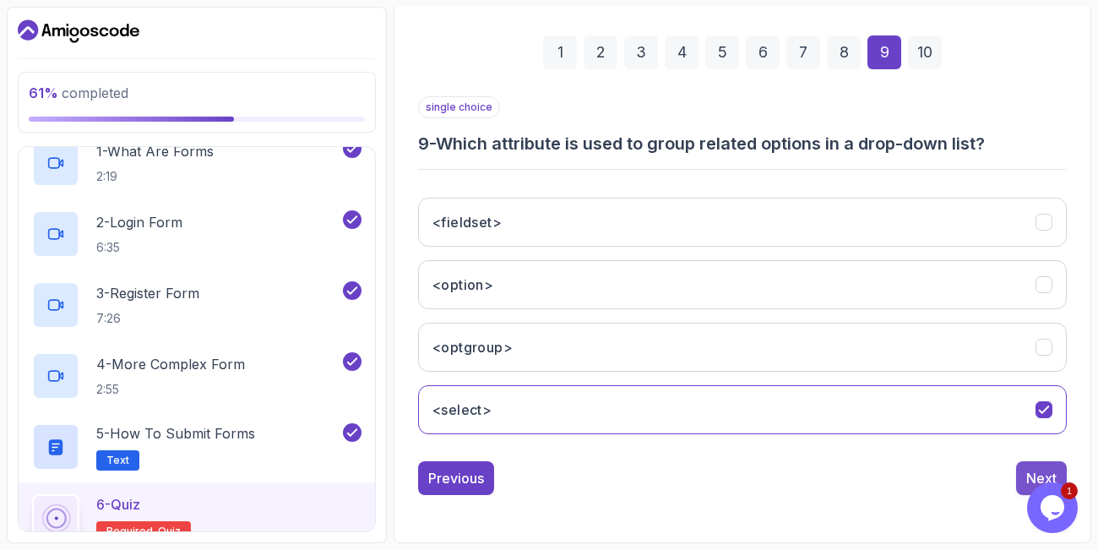
click at [1028, 468] on div "Next" at bounding box center [1041, 478] width 30 height 20
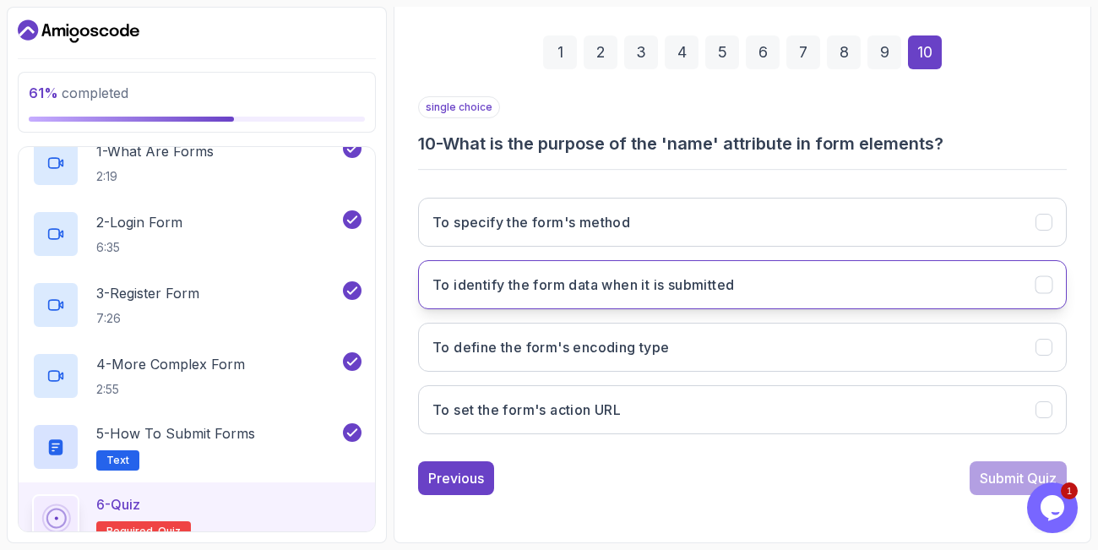
click at [639, 290] on h3 "To identify the form data when it is submitted" at bounding box center [582, 284] width 301 height 20
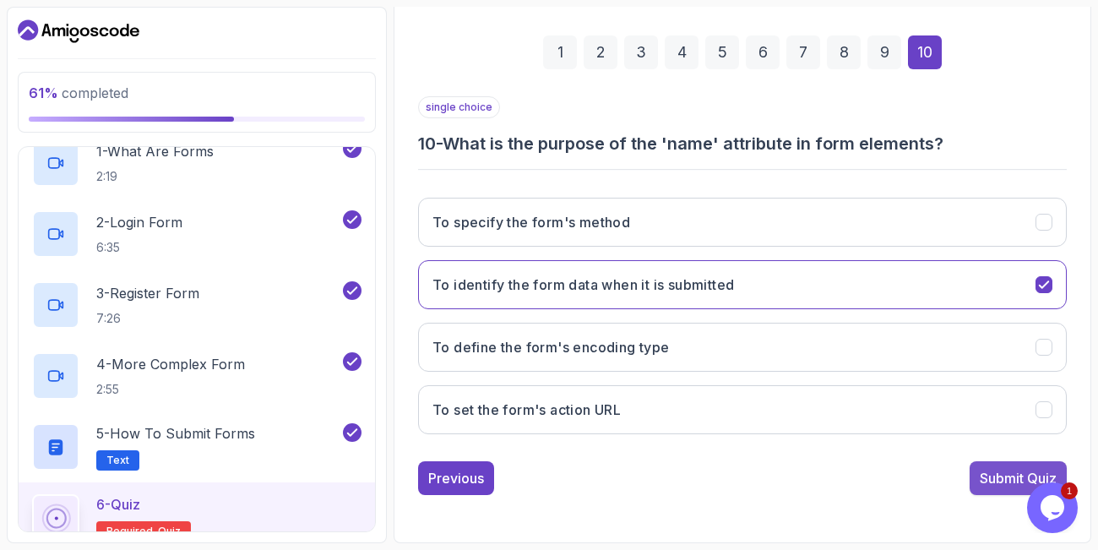
click at [997, 475] on div "Submit Quiz" at bounding box center [1018, 478] width 77 height 20
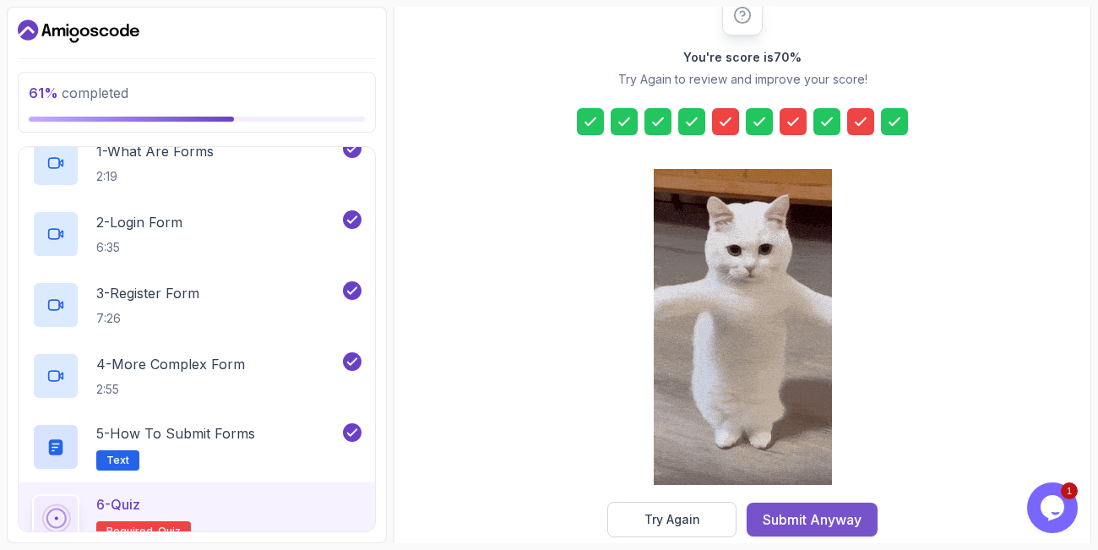
click at [842, 517] on div "Submit Anyway" at bounding box center [812, 519] width 99 height 20
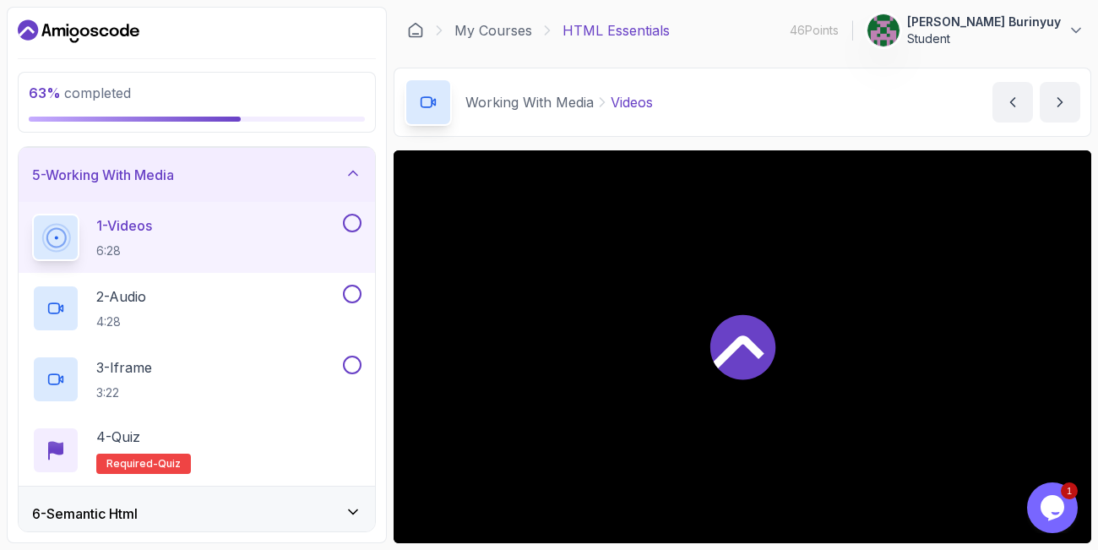
click at [730, 86] on div "Working With Media Videos Videos by nelson" at bounding box center [743, 102] width 698 height 69
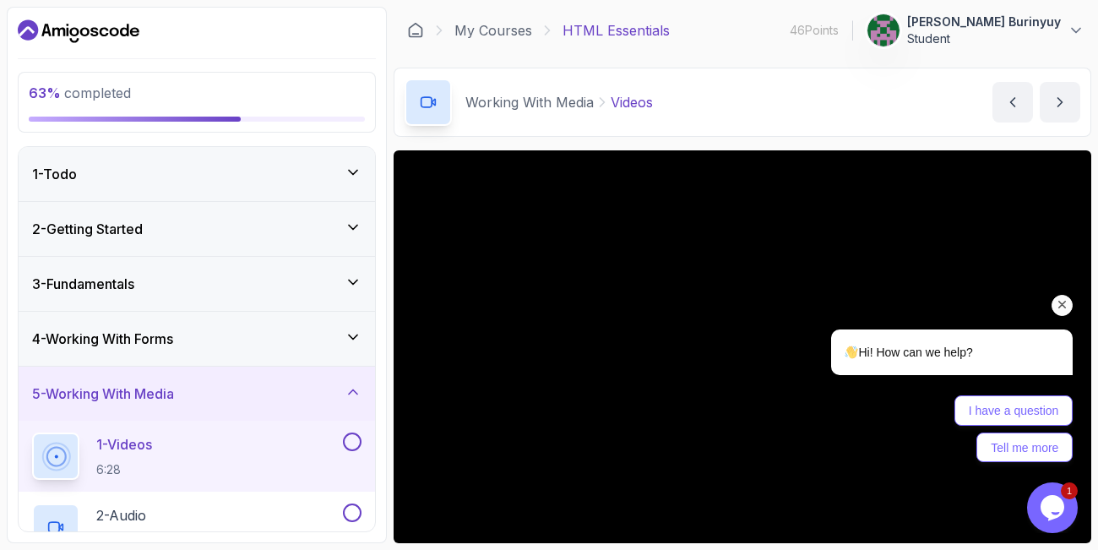
click at [355, 335] on icon at bounding box center [353, 337] width 17 height 17
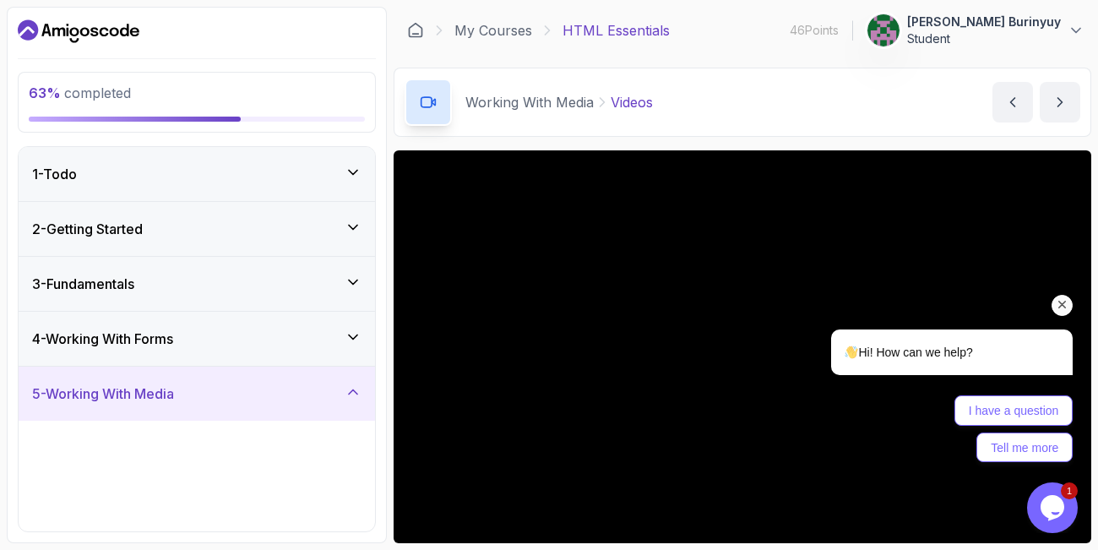
click at [350, 334] on icon at bounding box center [353, 337] width 17 height 17
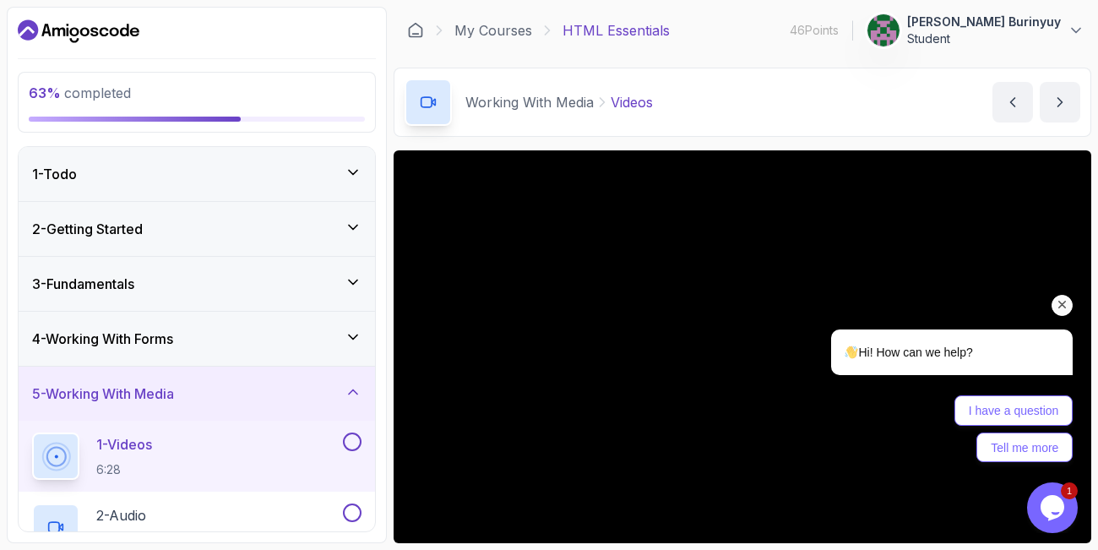
click at [349, 336] on icon at bounding box center [353, 337] width 17 height 17
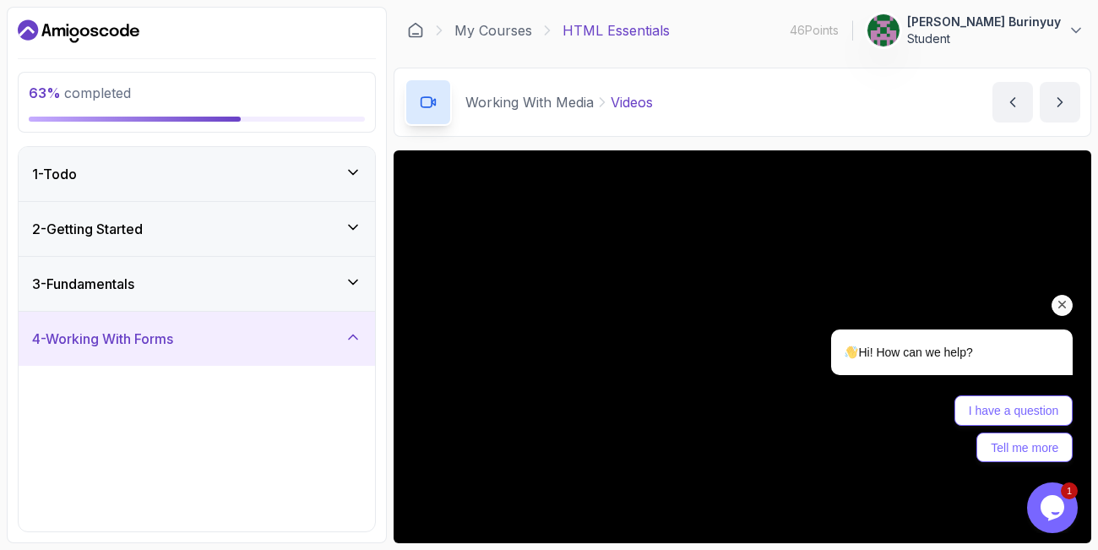
click at [312, 335] on div "4 - Working With Forms" at bounding box center [196, 339] width 329 height 20
click at [312, 335] on div "4 - Working With Forms" at bounding box center [197, 339] width 356 height 54
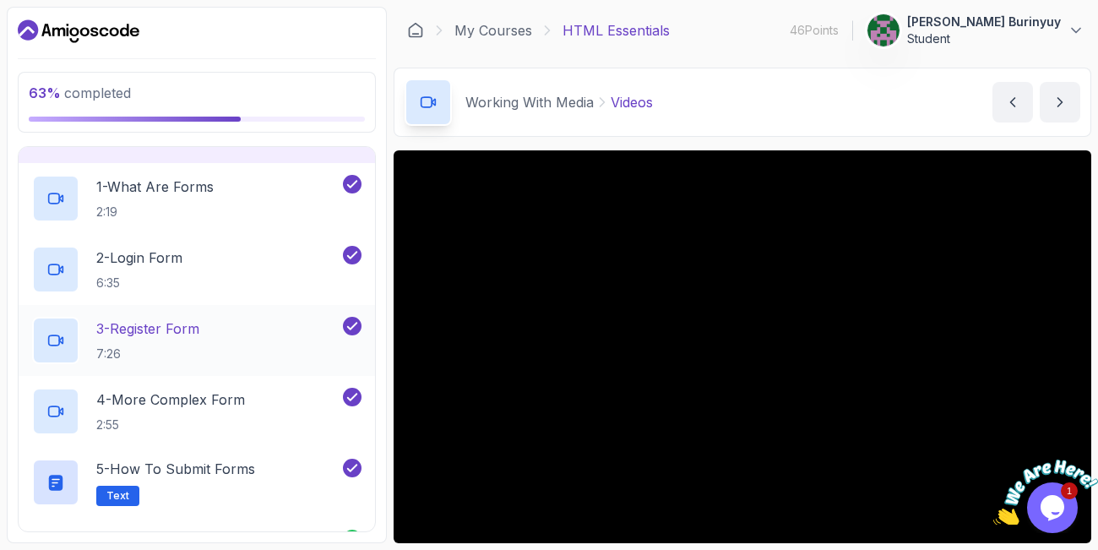
click at [273, 326] on div "3 - Register Form 7:26" at bounding box center [185, 340] width 307 height 47
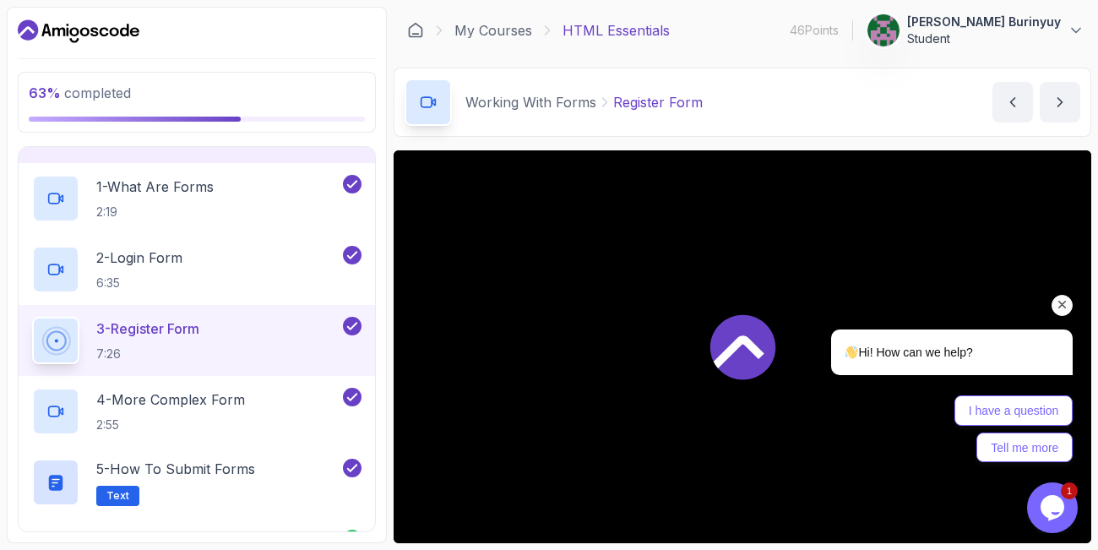
scroll to position [117, 0]
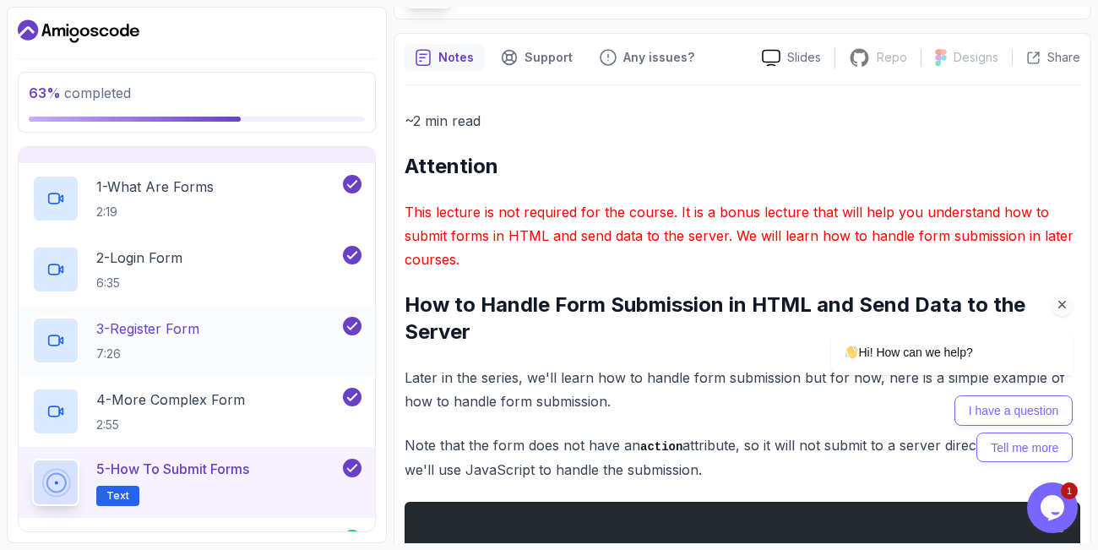
click at [228, 328] on div "3 - Register Form 7:26" at bounding box center [185, 340] width 307 height 47
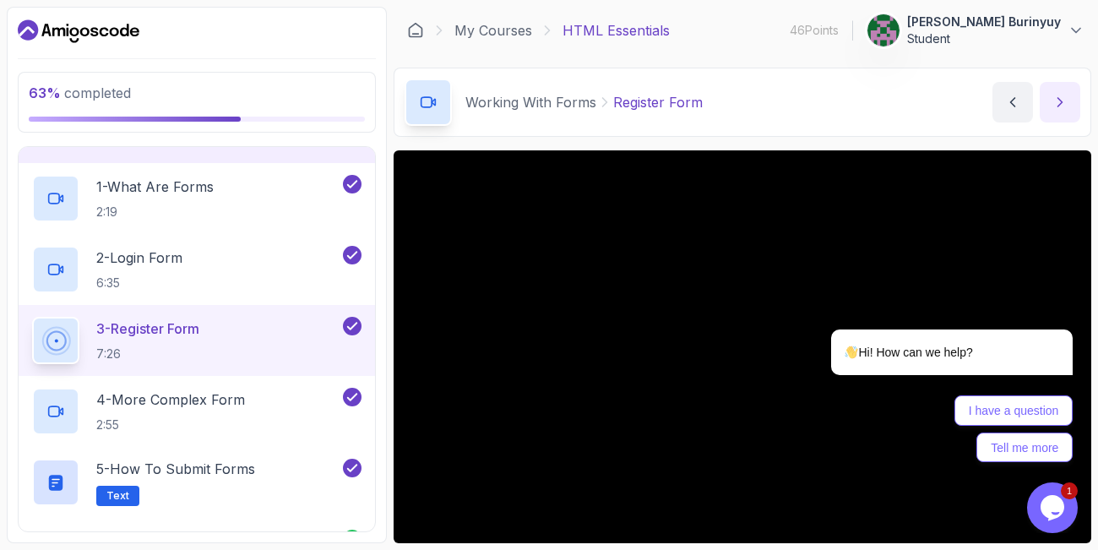
click at [1060, 98] on icon "next content" at bounding box center [1059, 102] width 17 height 17
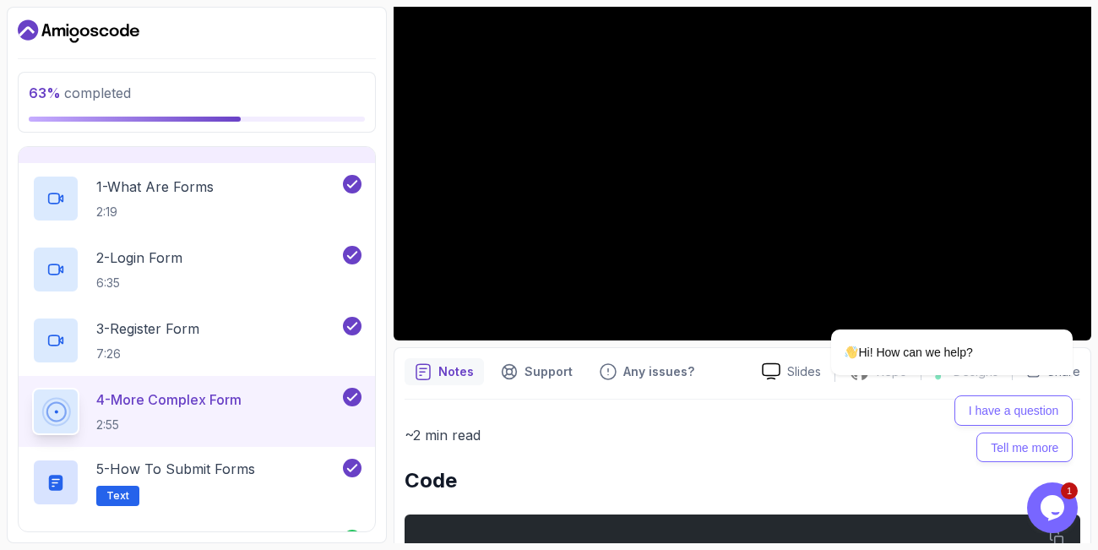
scroll to position [507, 0]
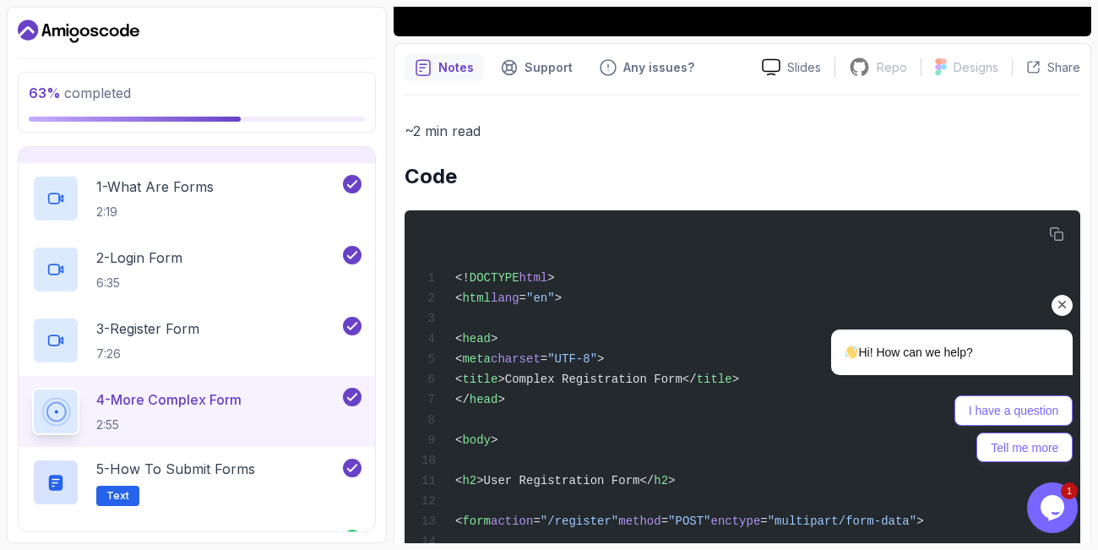
click at [1059, 232] on div "Hi! How can we help? I have a question Tell me more" at bounding box center [929, 321] width 304 height 297
click at [1064, 302] on icon "Chat attention grabber" at bounding box center [1062, 304] width 15 height 15
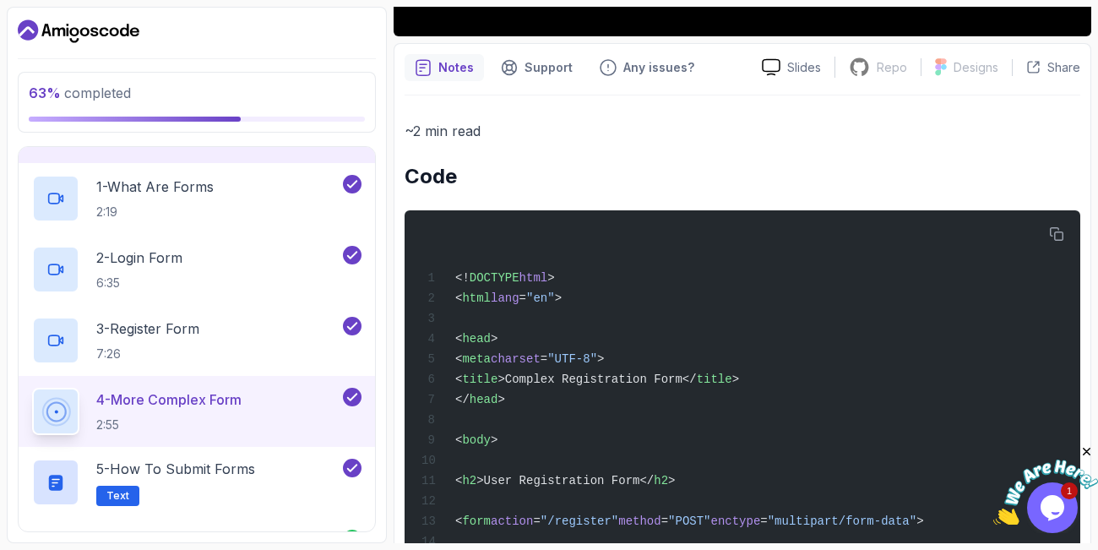
click at [1086, 451] on icon "Close" at bounding box center [1086, 451] width 15 height 15
click at [1053, 235] on icon "button" at bounding box center [1056, 233] width 15 height 15
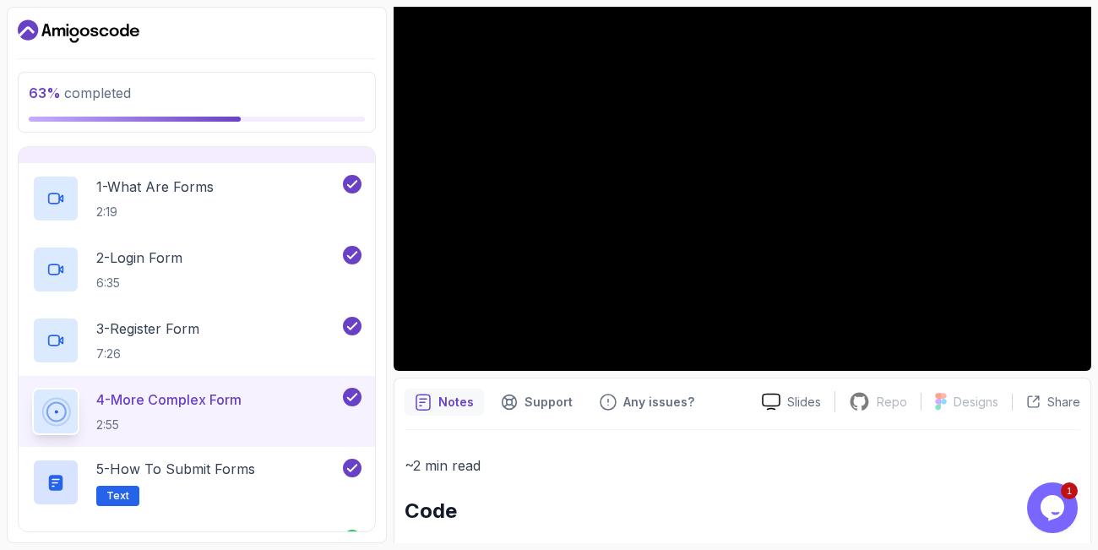
scroll to position [0, 0]
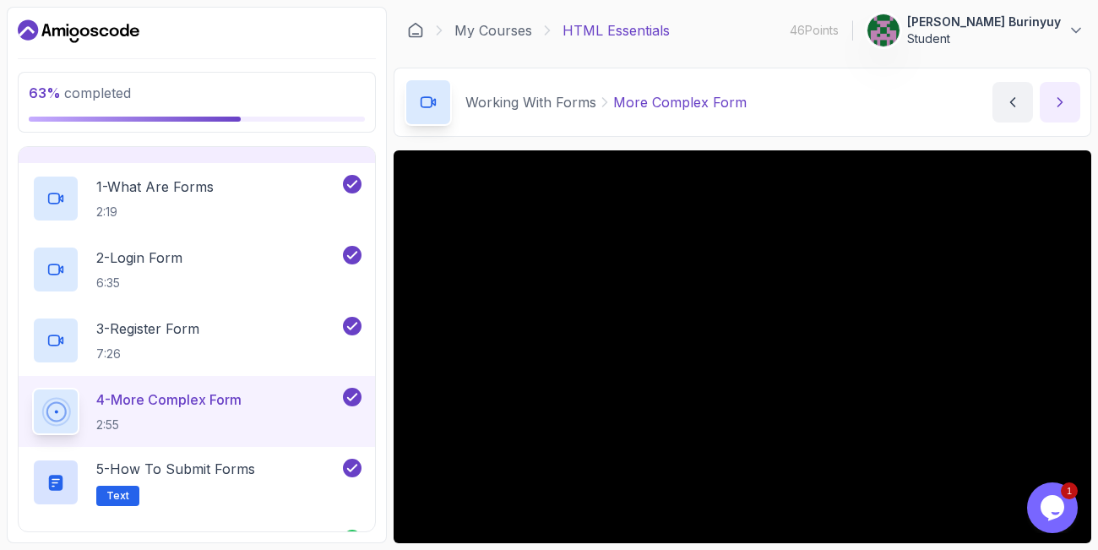
click at [1059, 98] on icon "next content" at bounding box center [1059, 102] width 17 height 17
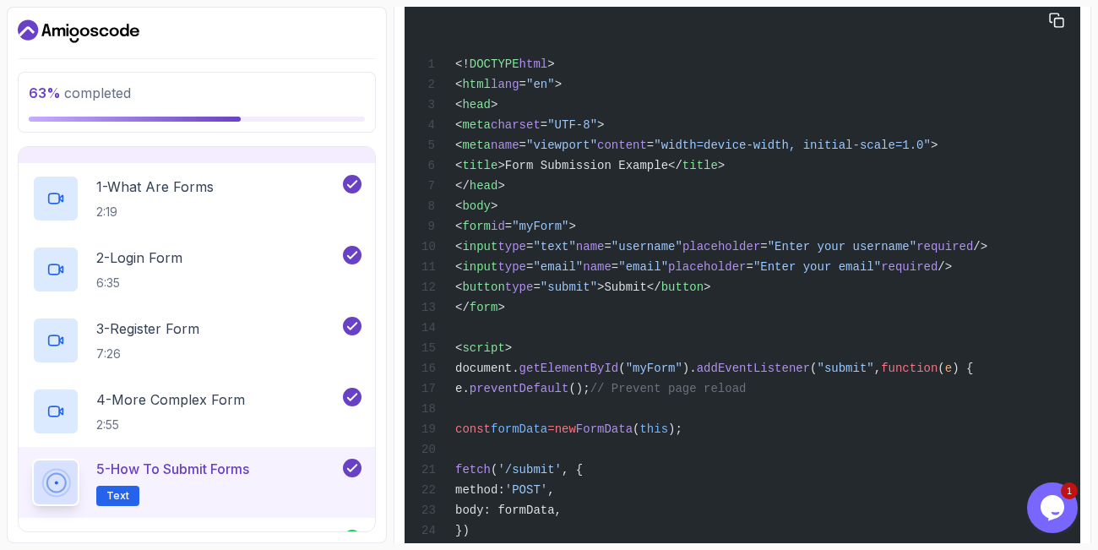
scroll to position [507, 0]
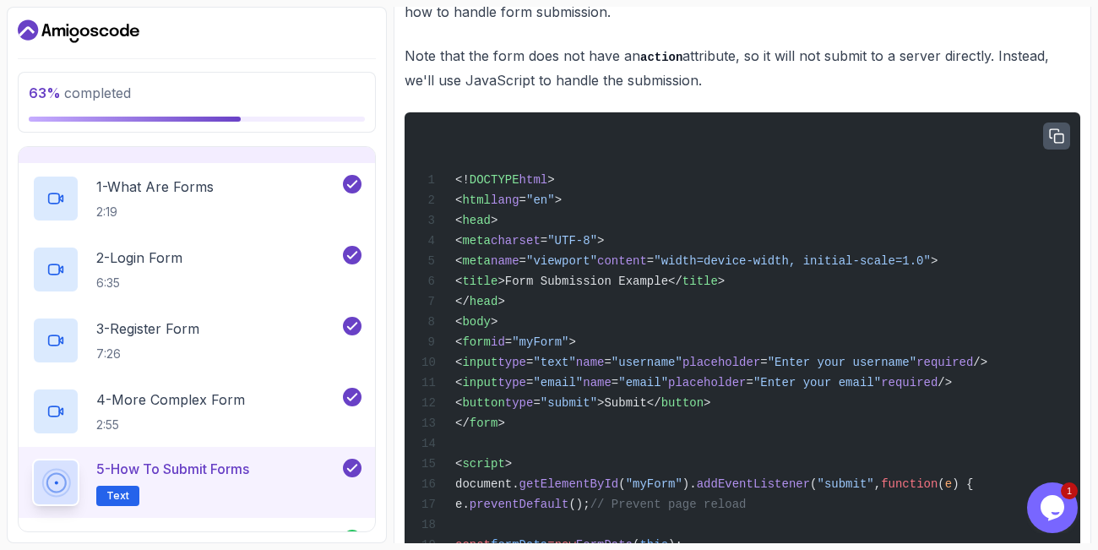
click at [1059, 139] on icon "button" at bounding box center [1056, 135] width 15 height 15
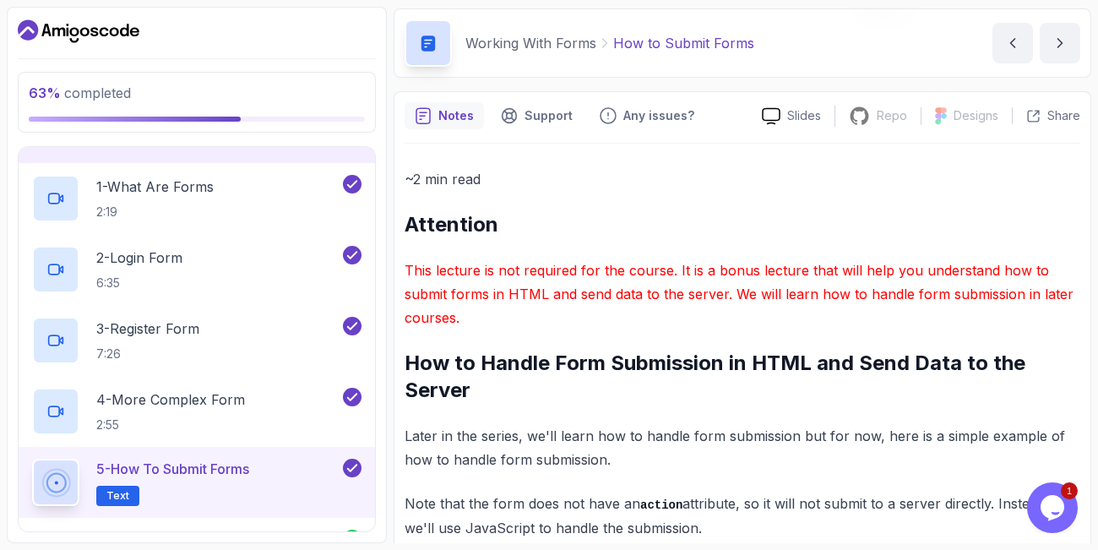
scroll to position [0, 0]
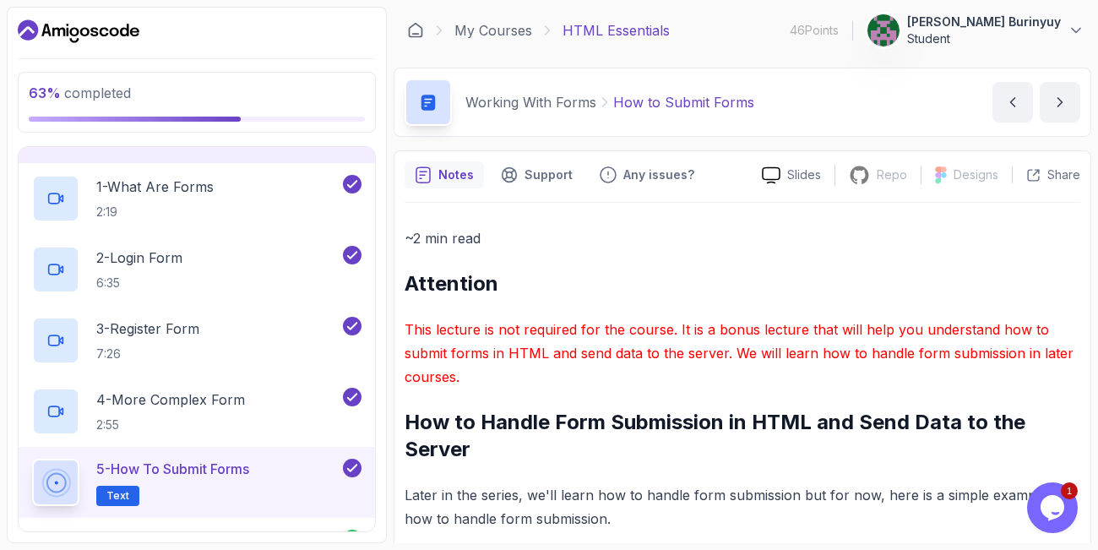
drag, startPoint x: 1083, startPoint y: 170, endPoint x: 1072, endPoint y: 166, distance: 11.8
click at [1072, 166] on section "63 % completed 1 - Todo 2 - Getting Started 3 - Fundamentals 4 - Working With F…" at bounding box center [549, 275] width 1098 height 550
click at [1063, 97] on icon "next content" at bounding box center [1059, 102] width 17 height 17
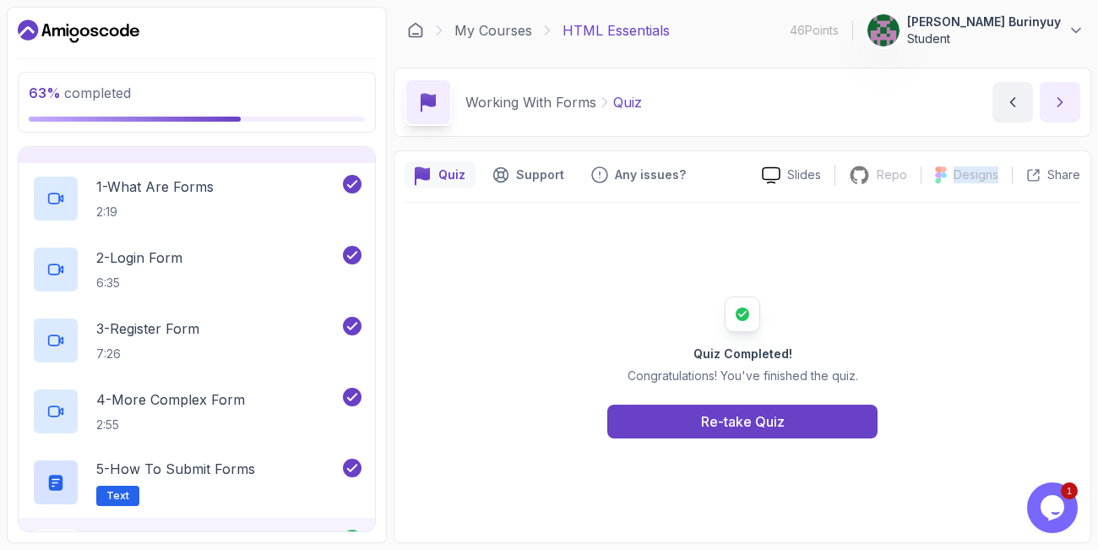
click at [1062, 102] on icon "next content" at bounding box center [1060, 102] width 4 height 8
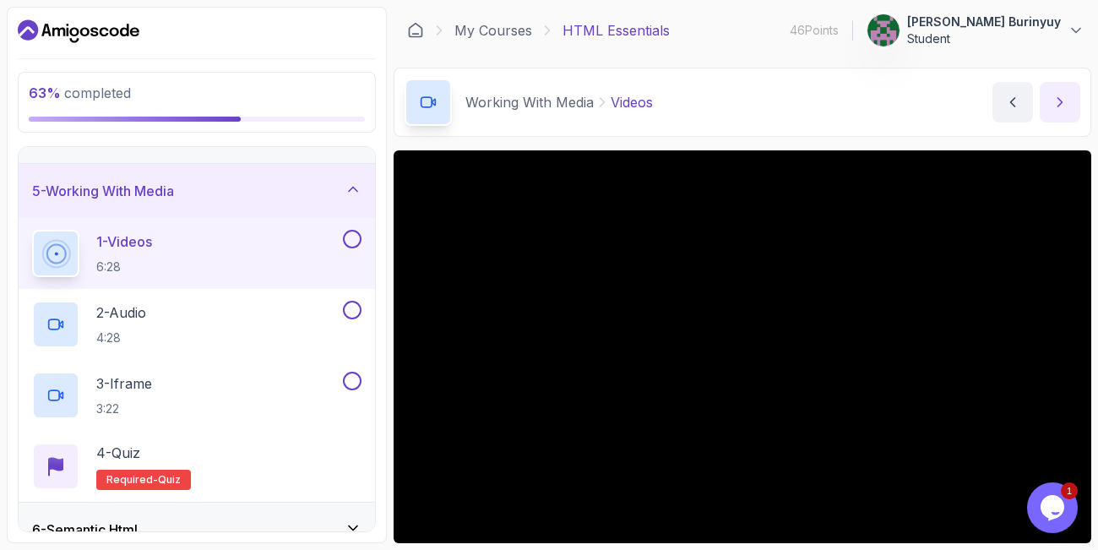
click at [1061, 102] on icon "next content" at bounding box center [1059, 102] width 17 height 17
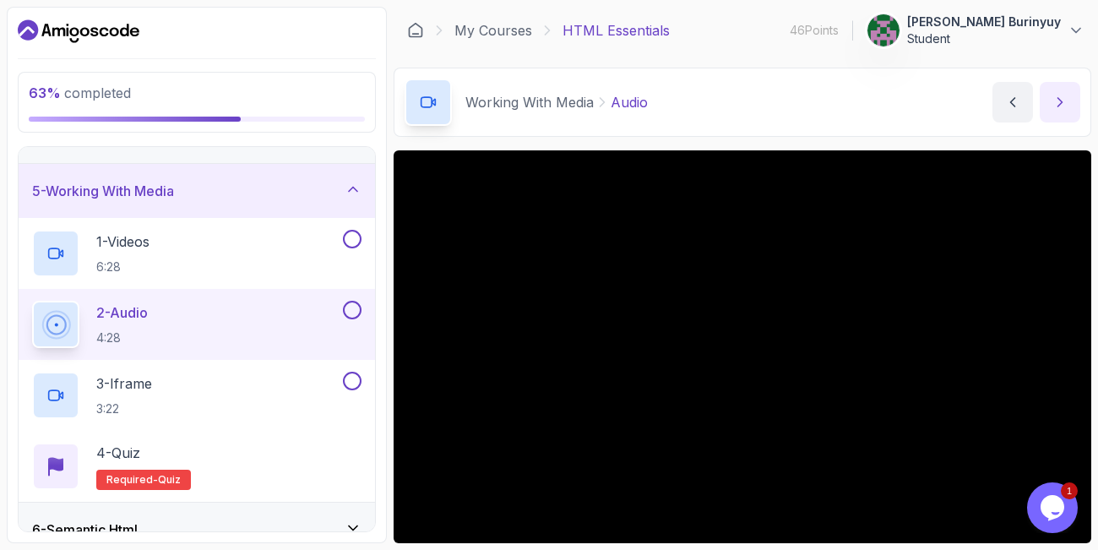
click at [1051, 100] on button "next content" at bounding box center [1060, 102] width 41 height 41
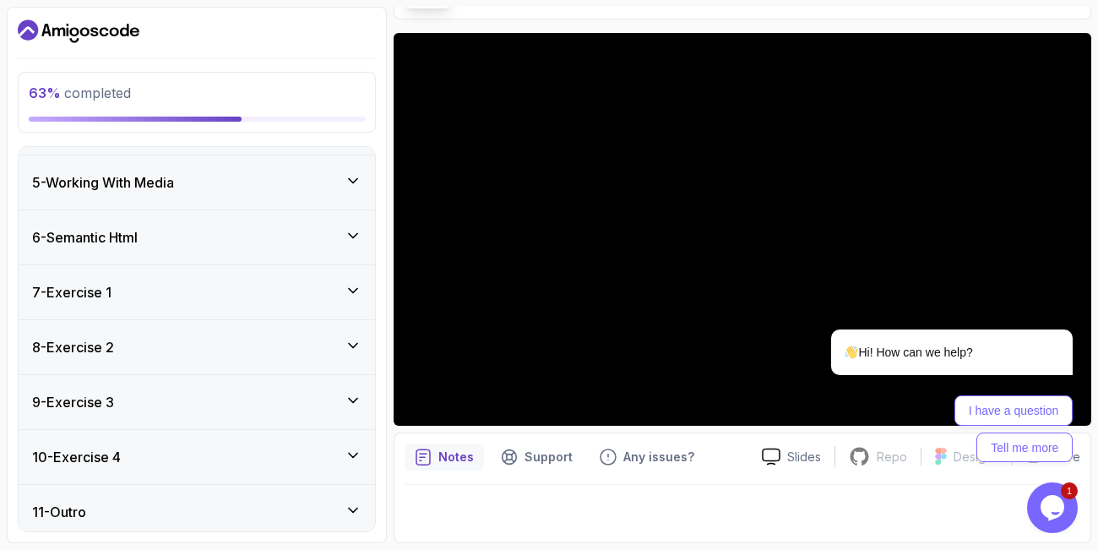
scroll to position [1070, 0]
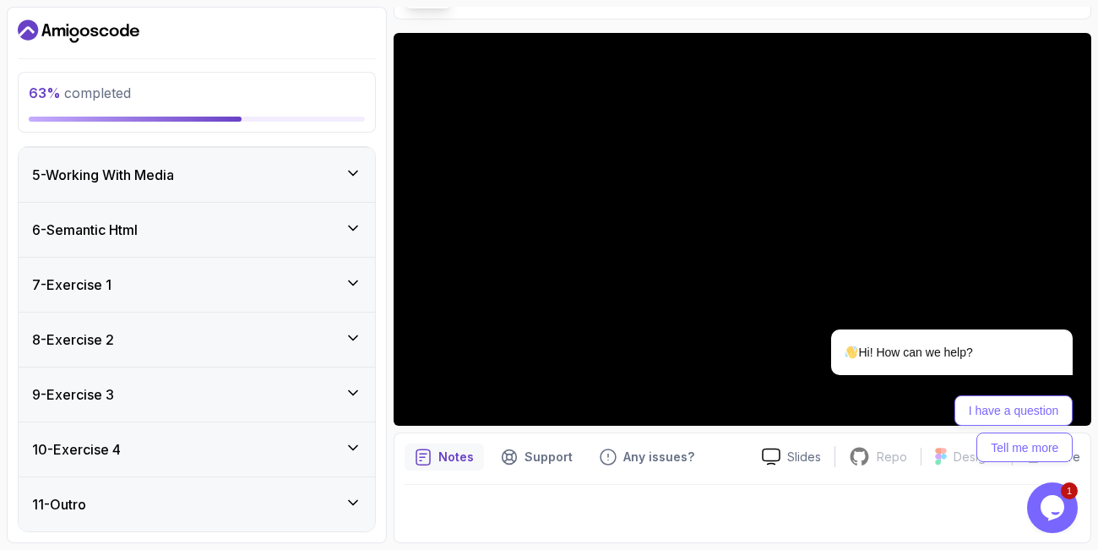
click at [352, 225] on icon at bounding box center [353, 228] width 17 height 17
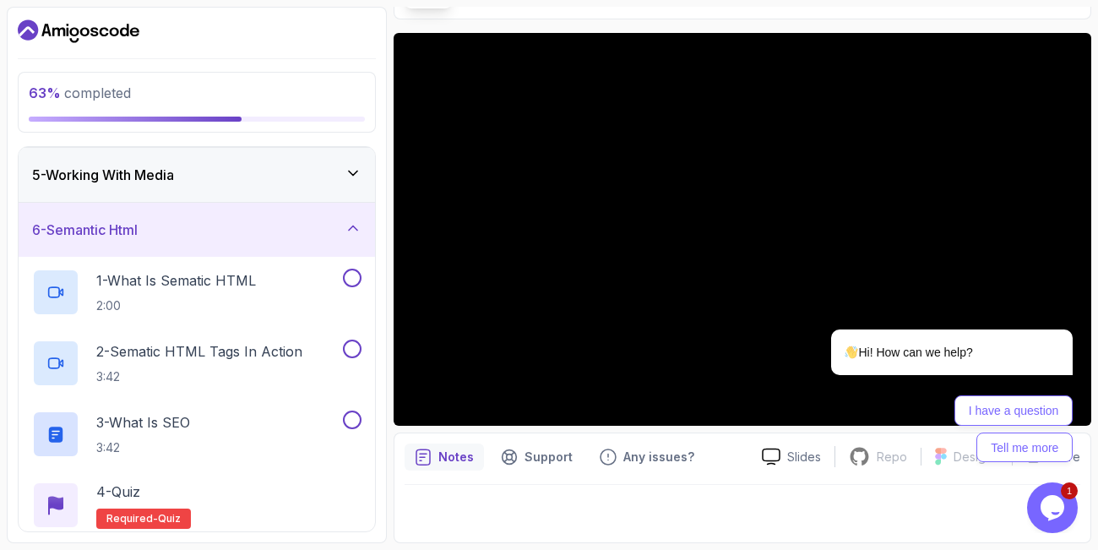
scroll to position [117, 0]
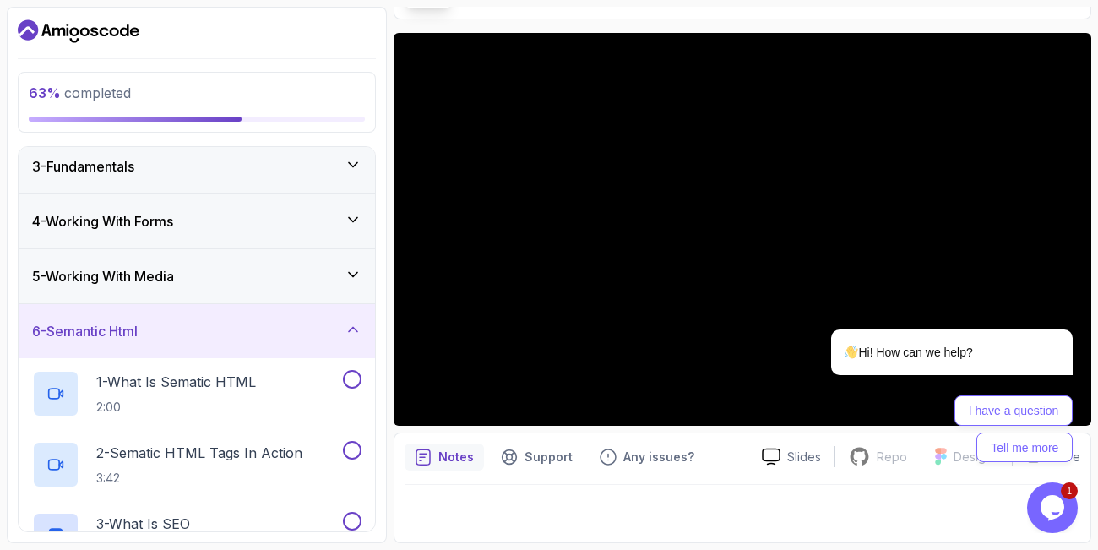
click at [354, 270] on icon at bounding box center [353, 274] width 17 height 17
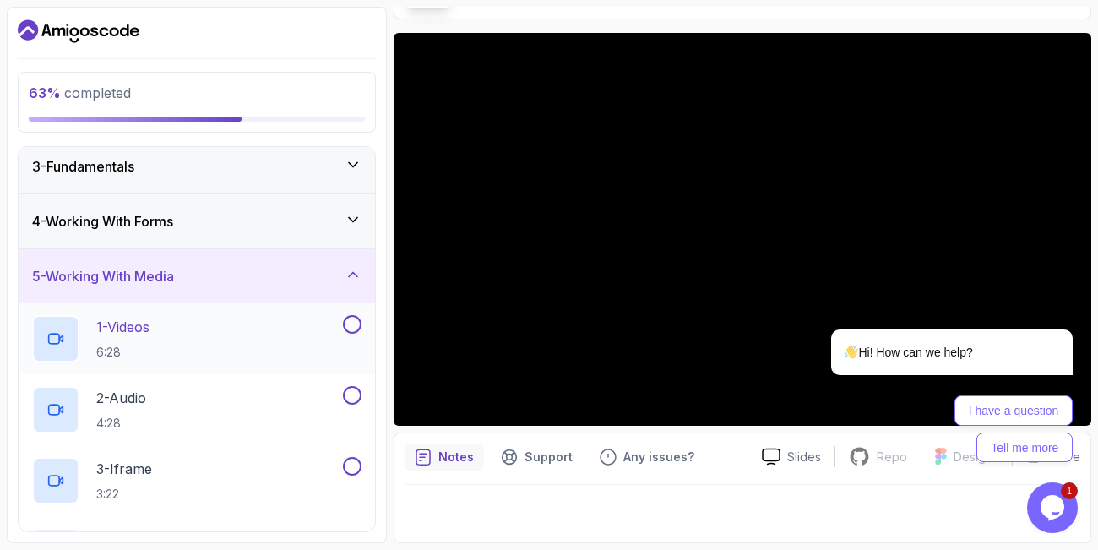
click at [355, 322] on button at bounding box center [352, 324] width 19 height 19
click at [352, 394] on button at bounding box center [352, 395] width 19 height 19
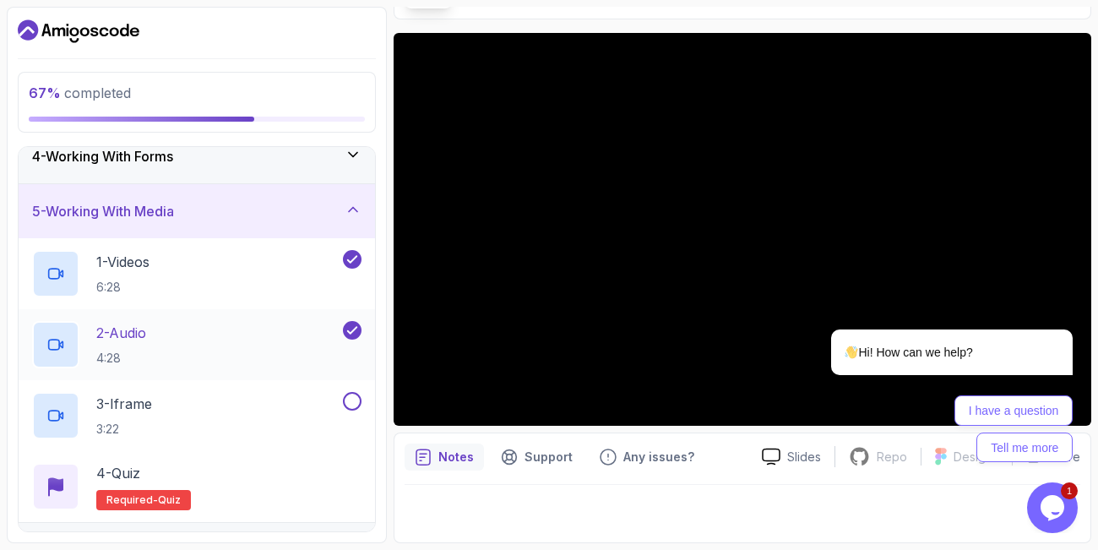
scroll to position [219, 0]
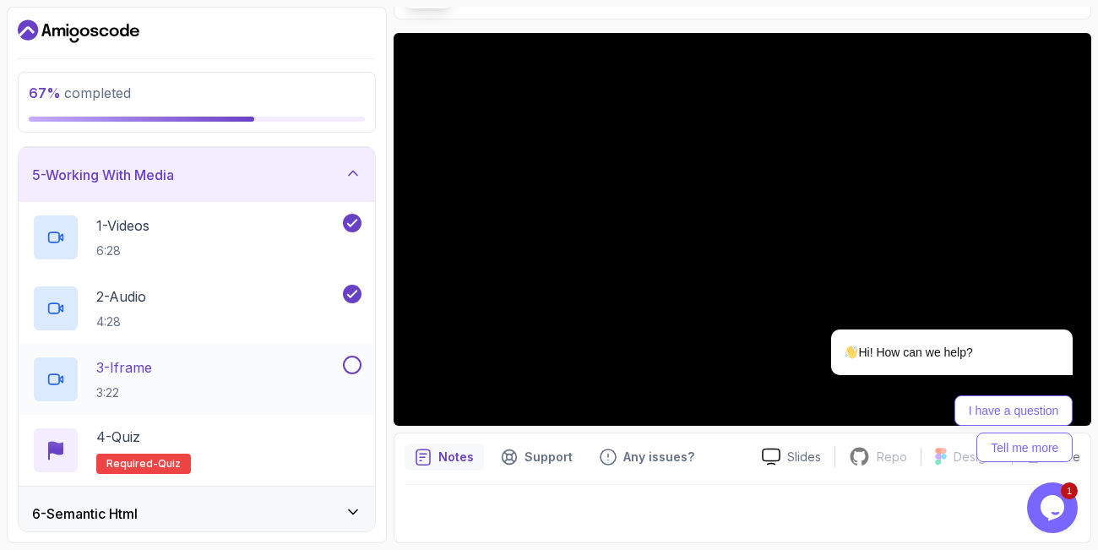
click at [350, 365] on button at bounding box center [352, 365] width 19 height 19
click at [296, 372] on div "3 - Iframe 3:22" at bounding box center [185, 379] width 307 height 47
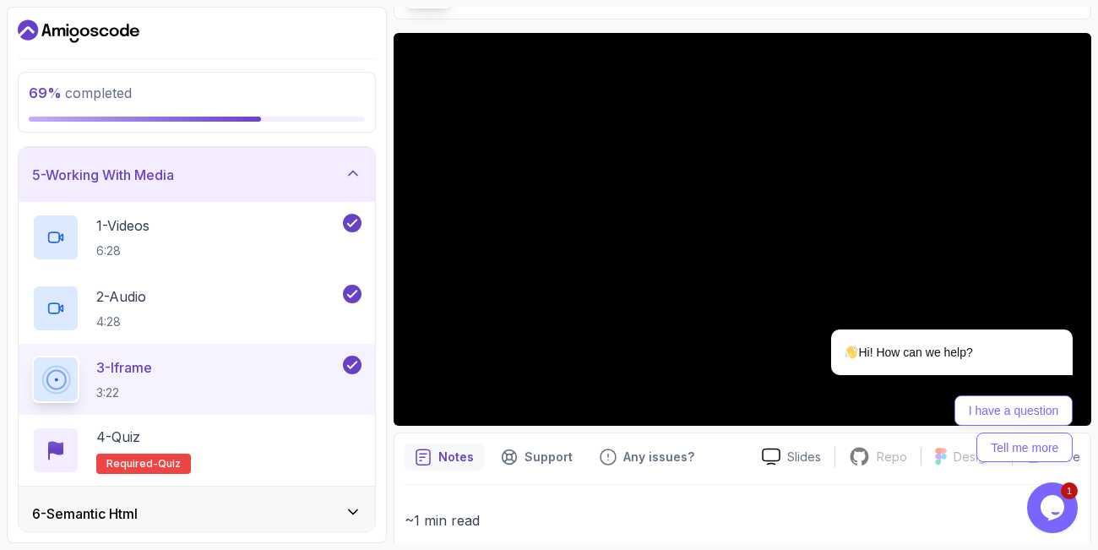
click at [32, 356] on button "3 - Iframe 3:22" at bounding box center [196, 379] width 329 height 47
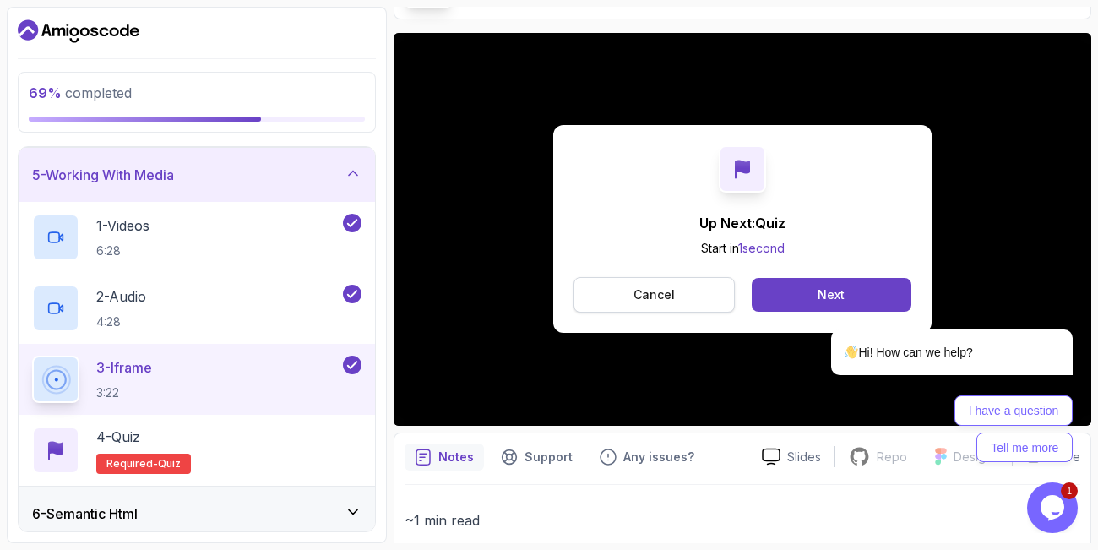
click at [679, 288] on button "Cancel" at bounding box center [653, 294] width 161 height 35
